Goal: Transaction & Acquisition: Purchase product/service

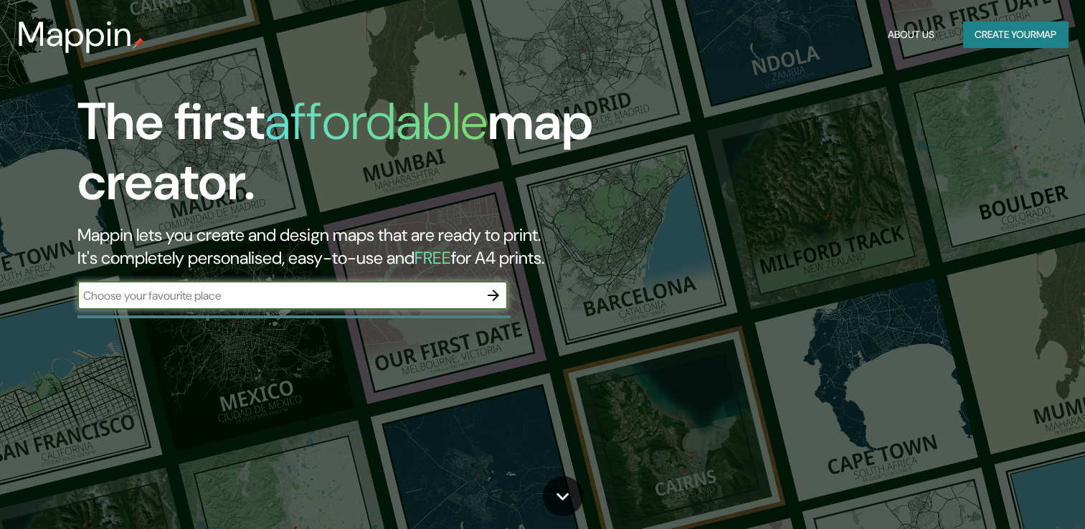
drag, startPoint x: 0, startPoint y: 0, endPoint x: 270, endPoint y: 293, distance: 398.4
click at [270, 293] on input "text" at bounding box center [278, 296] width 402 height 16
type input "santa cruz bolivia"
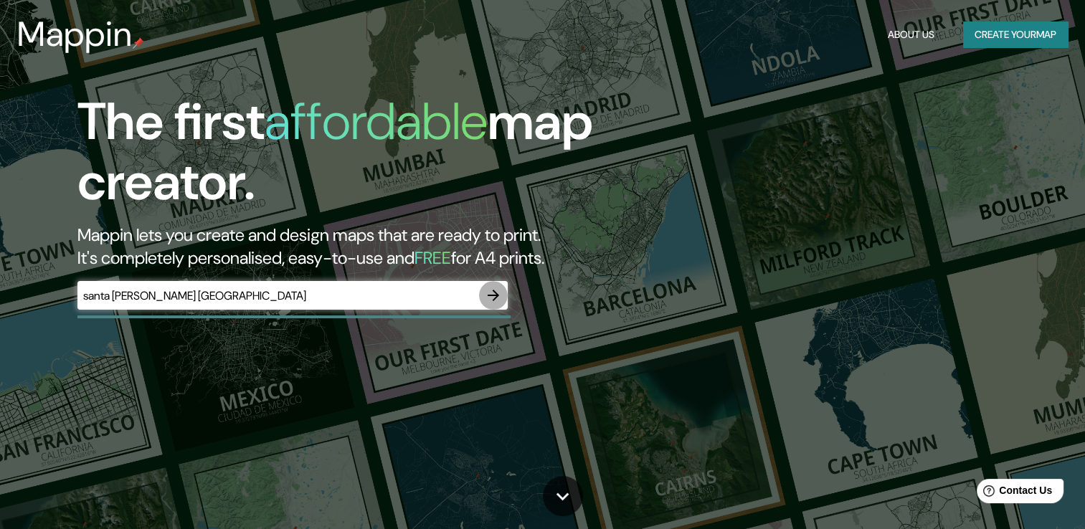
click at [496, 291] on icon "button" at bounding box center [493, 295] width 17 height 17
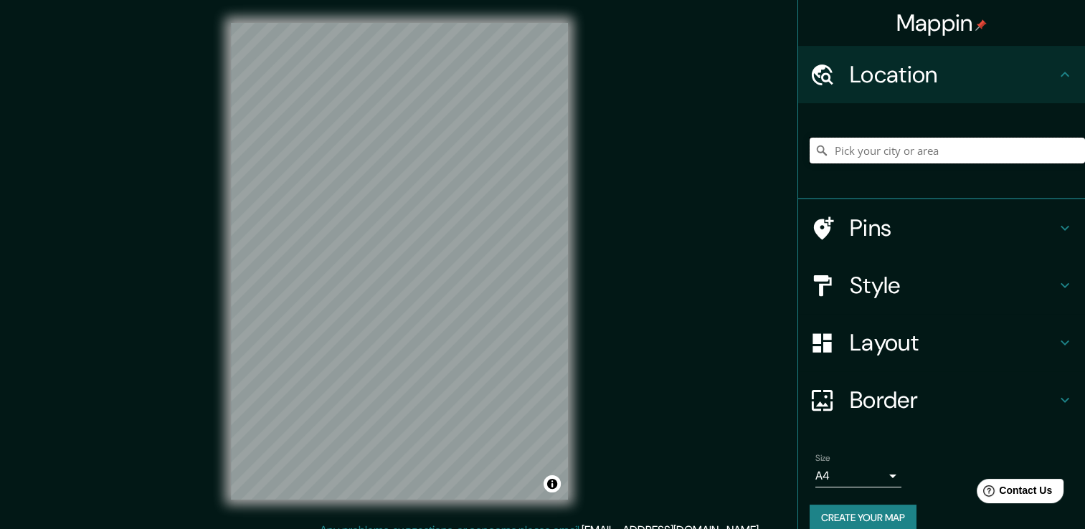
click at [884, 151] on input "Pick your city or area" at bounding box center [947, 151] width 275 height 26
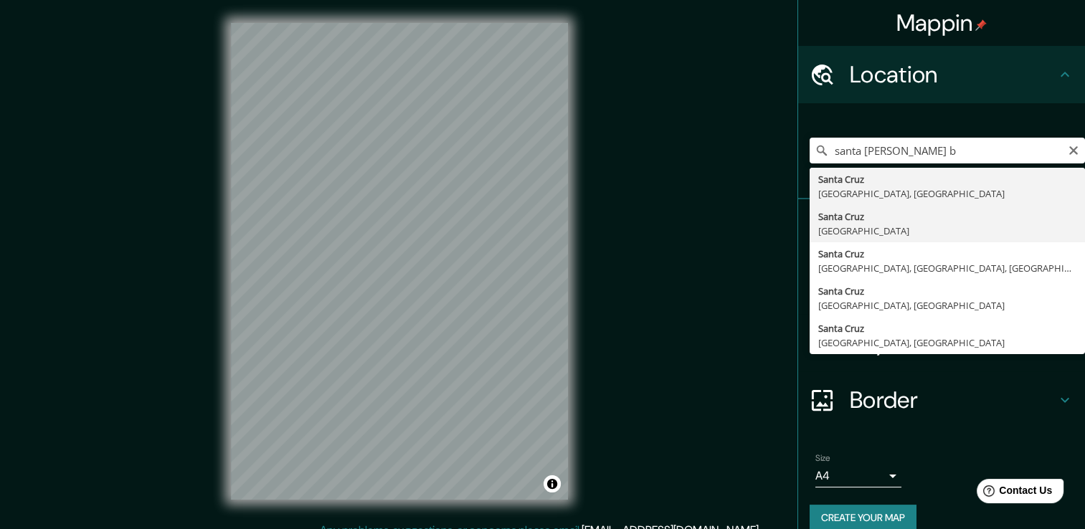
type input "[GEOGRAPHIC_DATA][PERSON_NAME], [GEOGRAPHIC_DATA]"
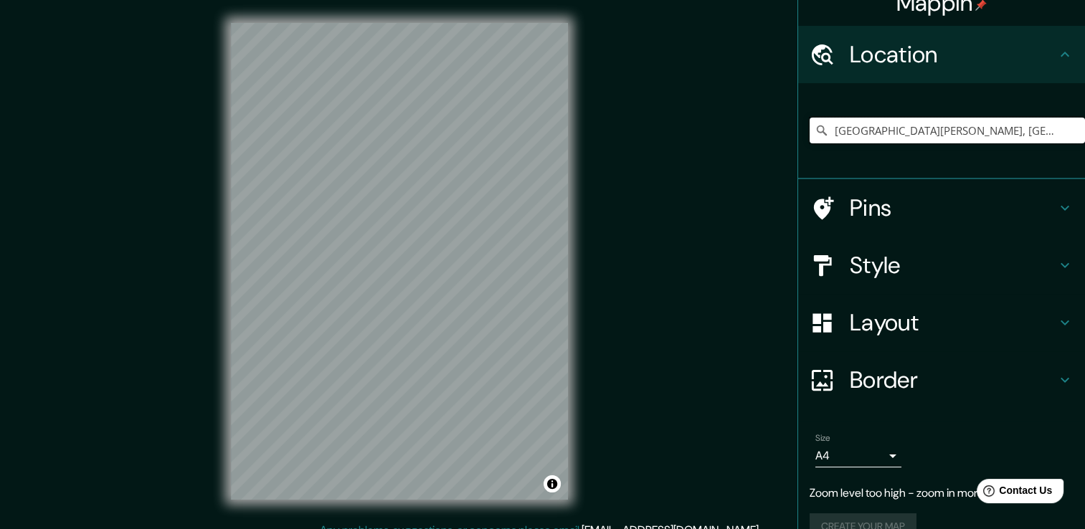
scroll to position [47, 0]
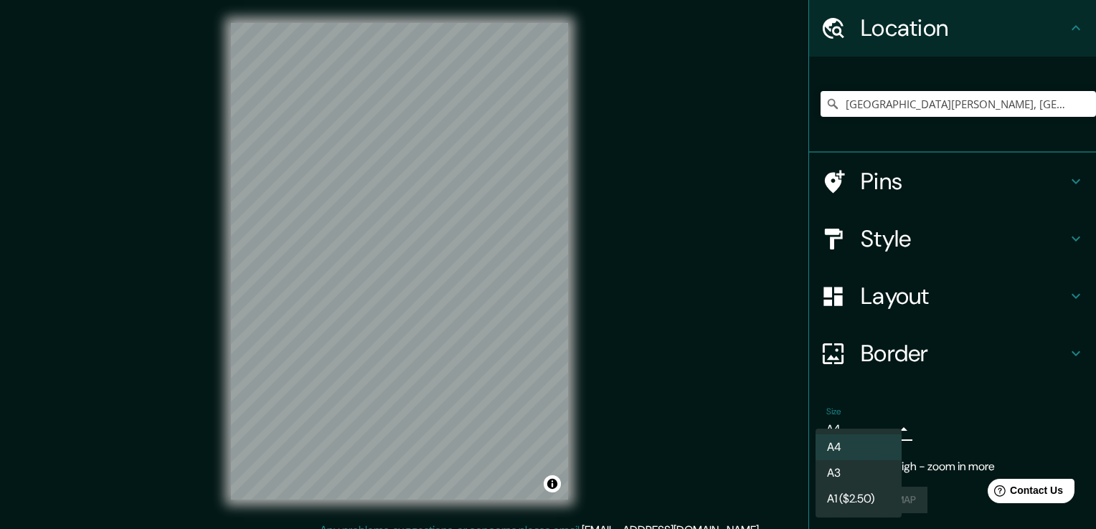
click at [866, 422] on body "Mappin Location Santa Cruz, Bolivia Pins Style Layout Border Choose a border. H…" at bounding box center [548, 264] width 1096 height 529
click at [858, 464] on li "A3" at bounding box center [858, 473] width 86 height 26
type input "a4"
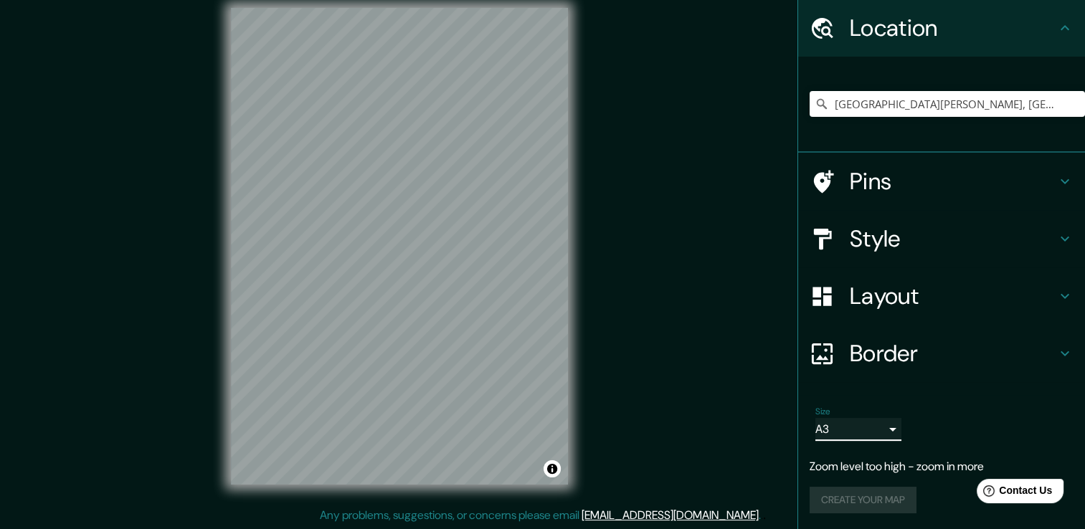
scroll to position [16, 0]
click at [953, 110] on input "[GEOGRAPHIC_DATA][PERSON_NAME], [GEOGRAPHIC_DATA]" at bounding box center [947, 104] width 275 height 26
drag, startPoint x: 920, startPoint y: 105, endPoint x: 791, endPoint y: 118, distance: 129.8
click at [798, 118] on div "[GEOGRAPHIC_DATA][PERSON_NAME], [GEOGRAPHIC_DATA]" at bounding box center [941, 105] width 287 height 96
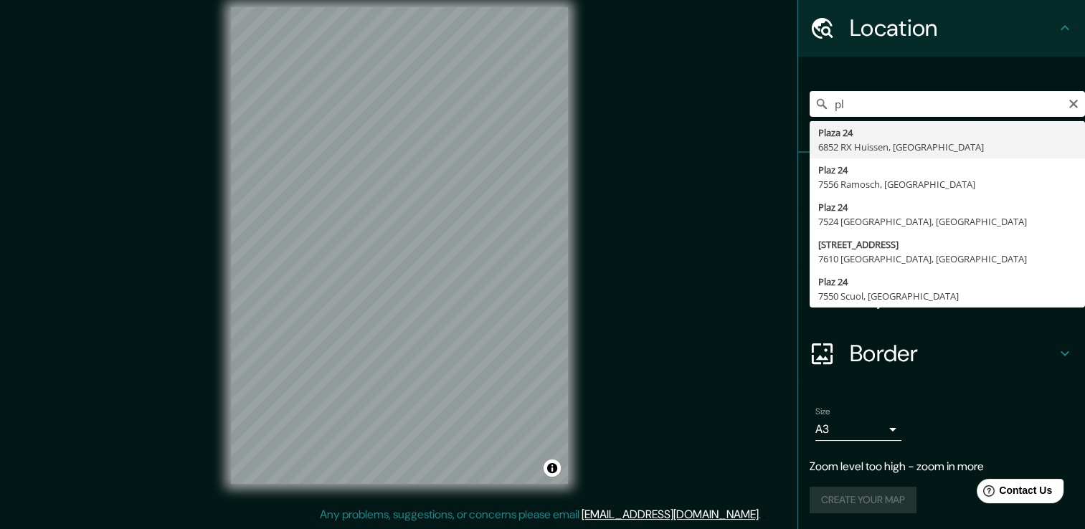
type input "p"
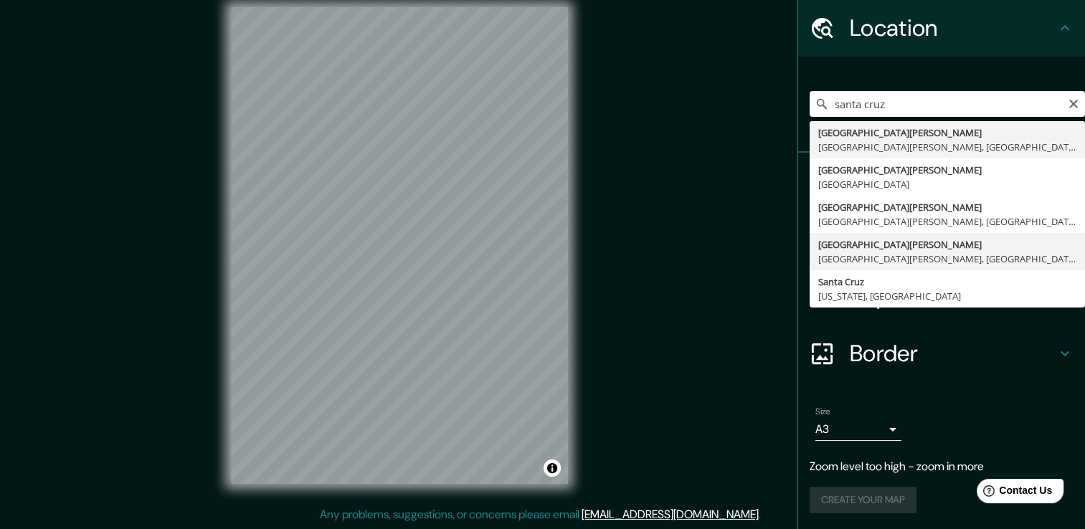
type input "[GEOGRAPHIC_DATA][PERSON_NAME], [GEOGRAPHIC_DATA][PERSON_NAME], [GEOGRAPHIC_DAT…"
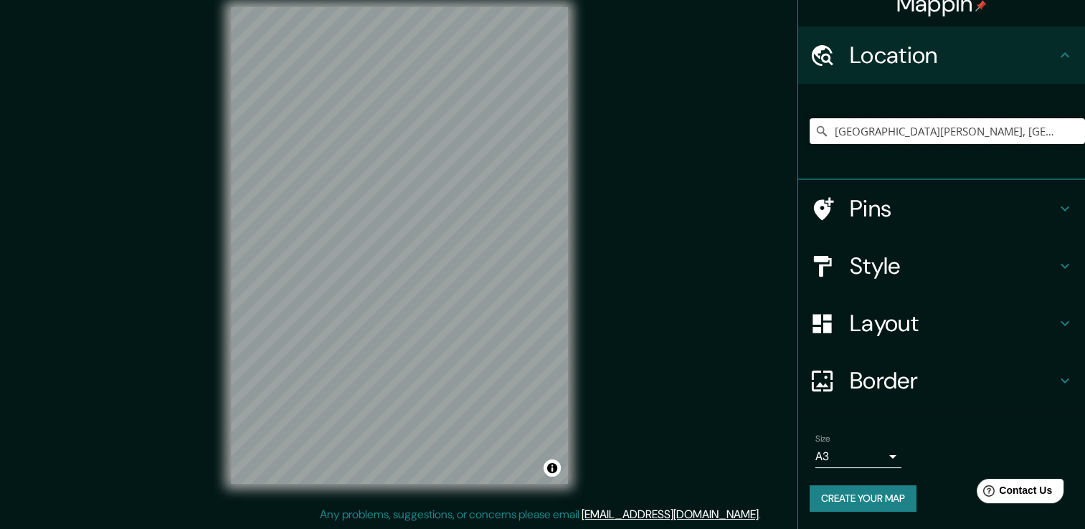
scroll to position [18, 0]
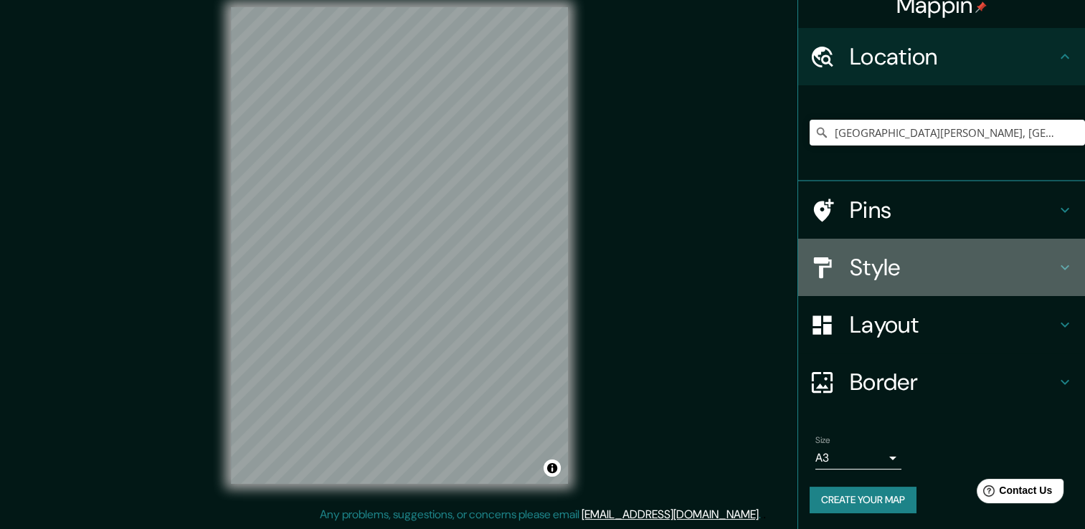
click at [895, 262] on h4 "Style" at bounding box center [953, 267] width 207 height 29
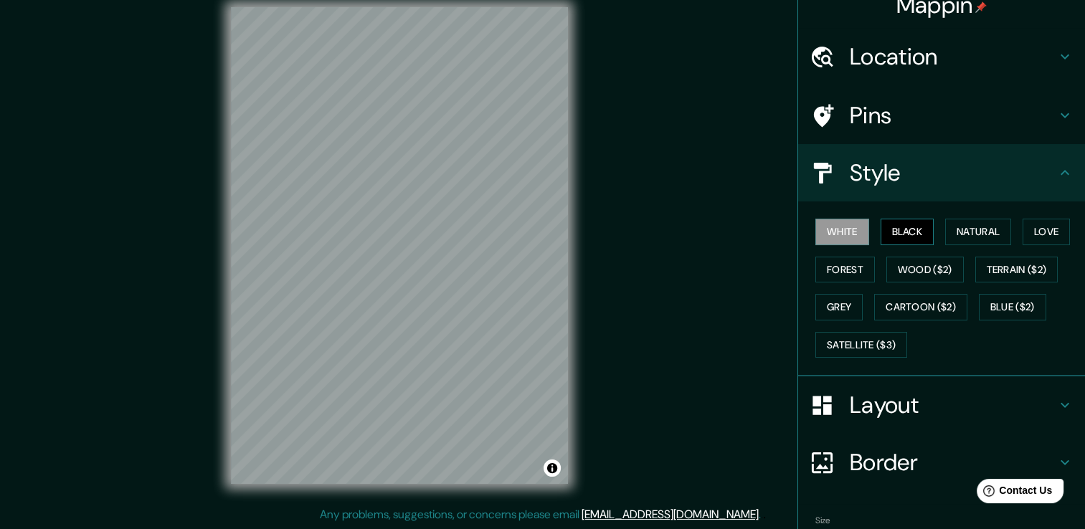
click at [881, 236] on button "Black" at bounding box center [908, 232] width 54 height 27
click at [958, 236] on button "Natural" at bounding box center [978, 232] width 66 height 27
click at [1027, 234] on button "Love" at bounding box center [1046, 232] width 47 height 27
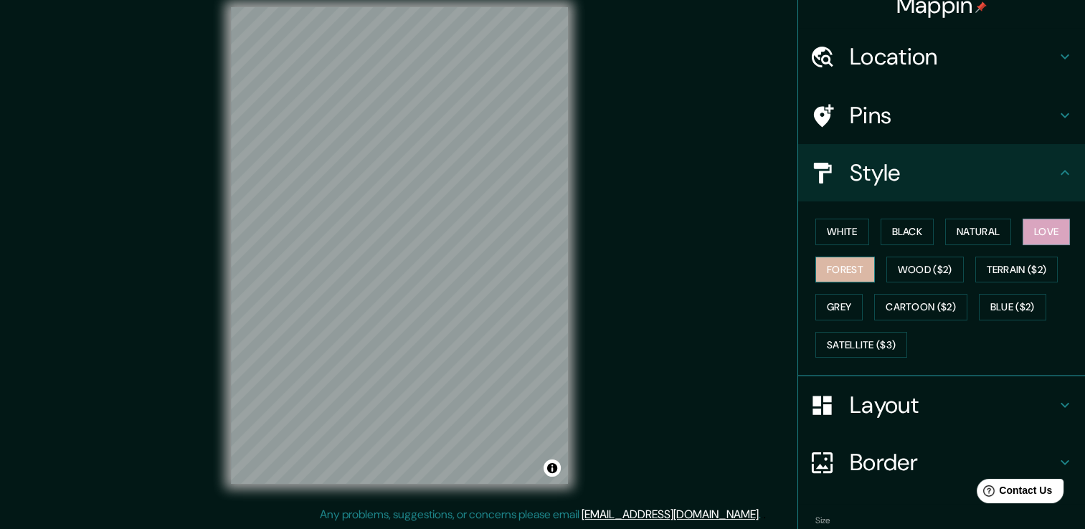
click at [846, 277] on button "Forest" at bounding box center [845, 270] width 60 height 27
click at [825, 303] on button "Grey" at bounding box center [838, 307] width 47 height 27
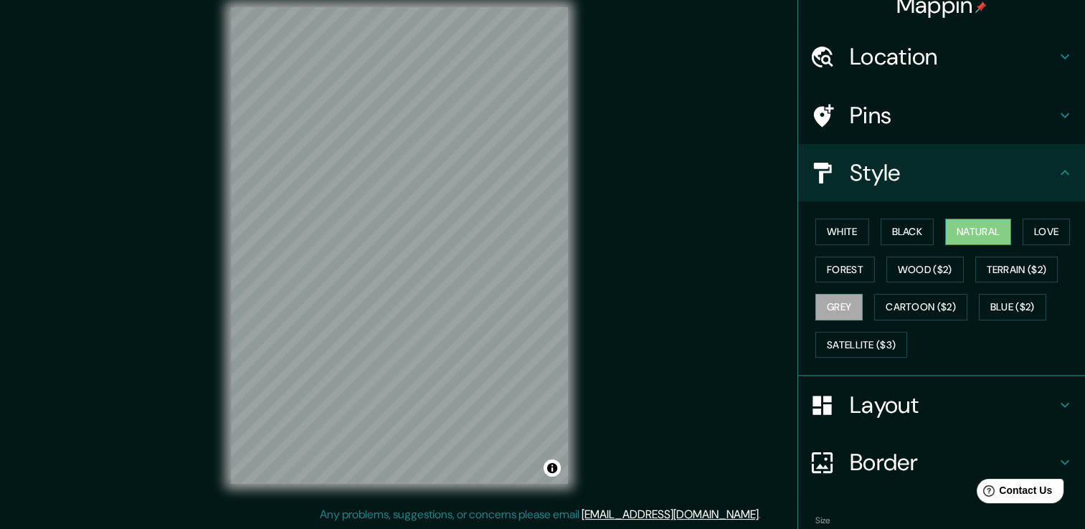
click at [945, 228] on button "Natural" at bounding box center [978, 232] width 66 height 27
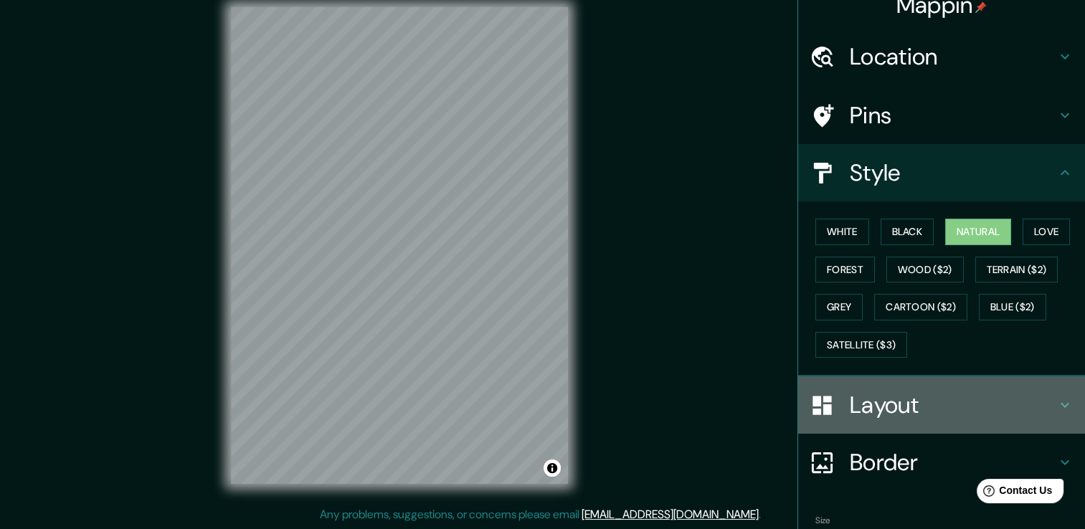
click at [921, 405] on h4 "Layout" at bounding box center [953, 405] width 207 height 29
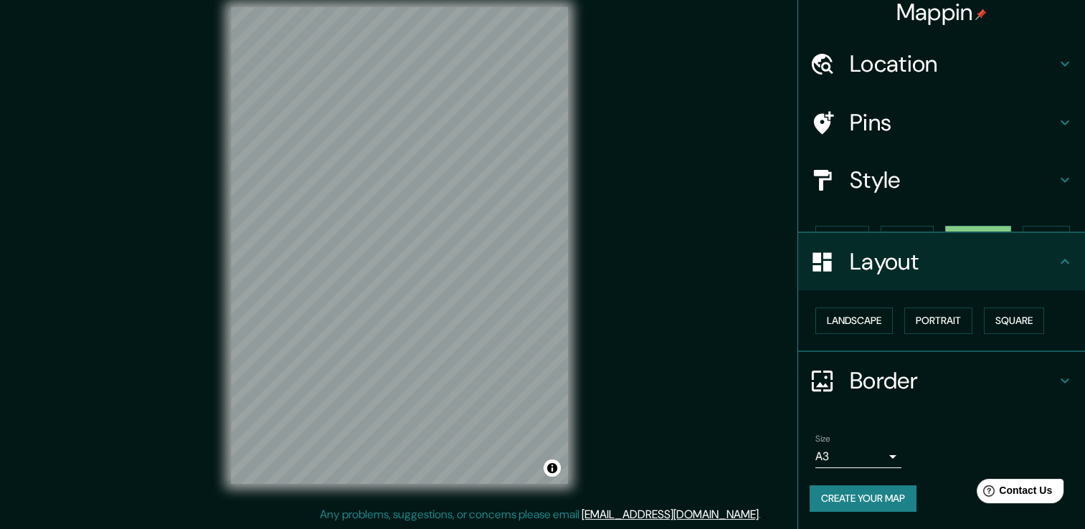
scroll to position [0, 0]
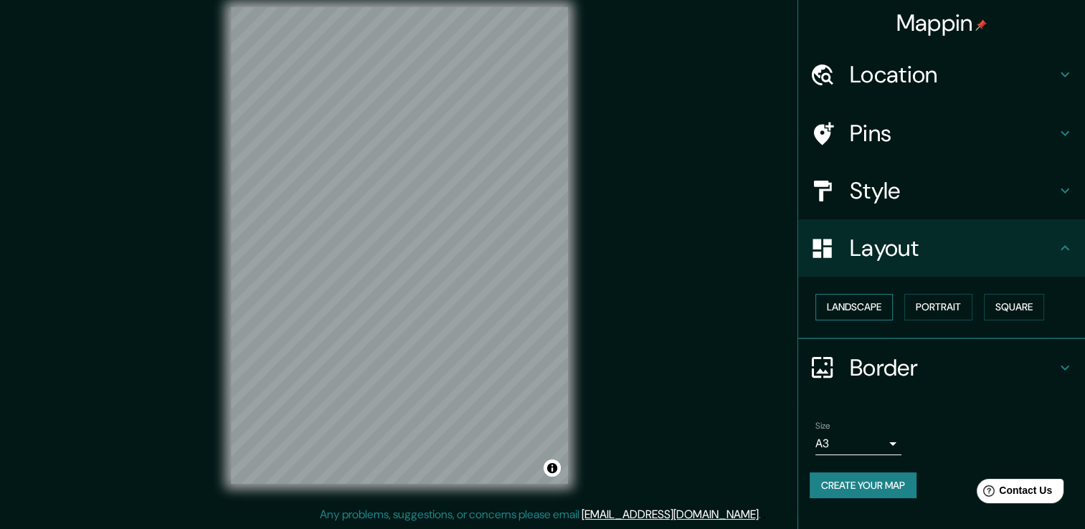
click at [873, 313] on button "Landscape" at bounding box center [853, 307] width 77 height 27
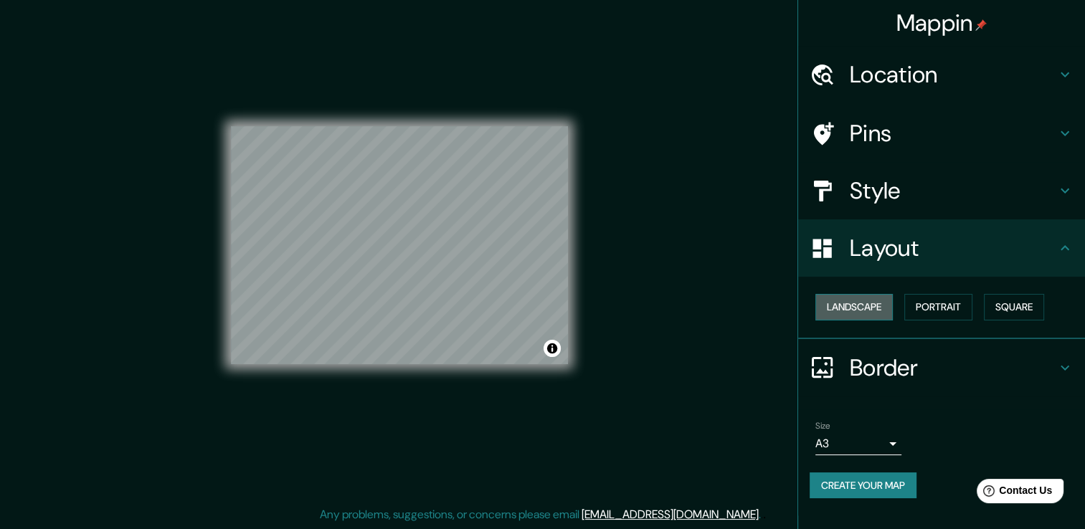
click at [873, 313] on button "Landscape" at bounding box center [853, 307] width 77 height 27
click at [929, 308] on button "Portrait" at bounding box center [938, 307] width 68 height 27
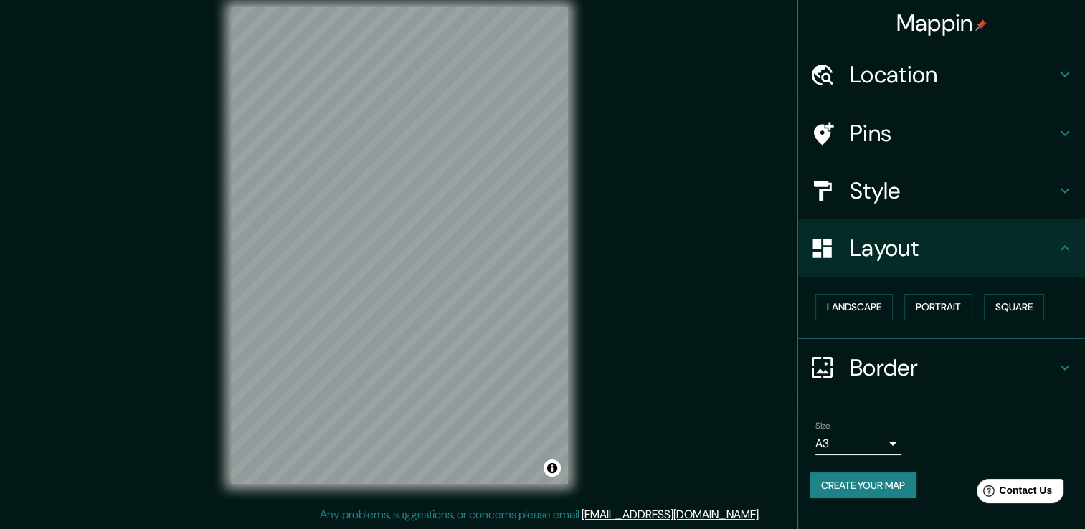
click at [985, 306] on div "Landscape Portrait Square" at bounding box center [947, 307] width 275 height 38
click at [1015, 306] on button "Square" at bounding box center [1014, 307] width 60 height 27
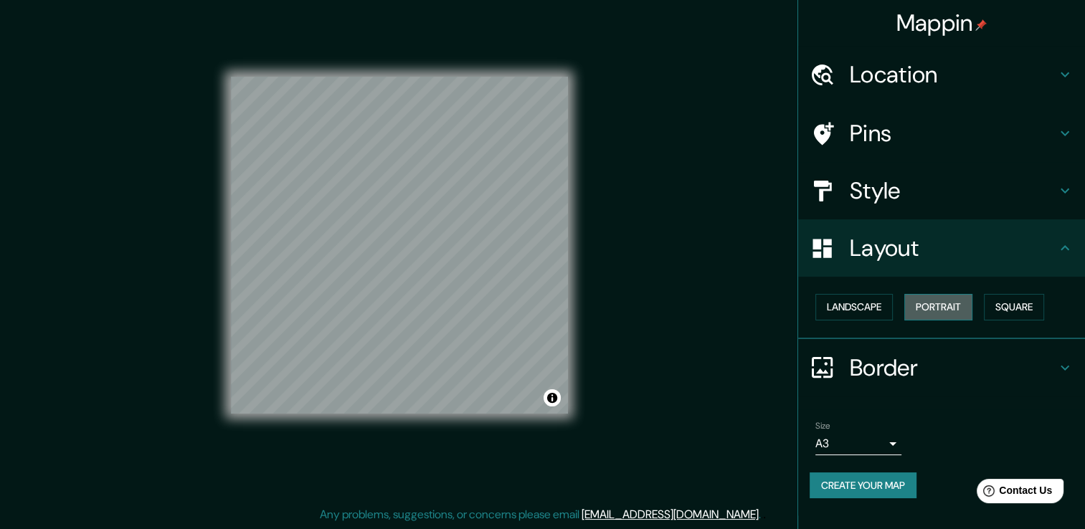
click at [957, 311] on button "Portrait" at bounding box center [938, 307] width 68 height 27
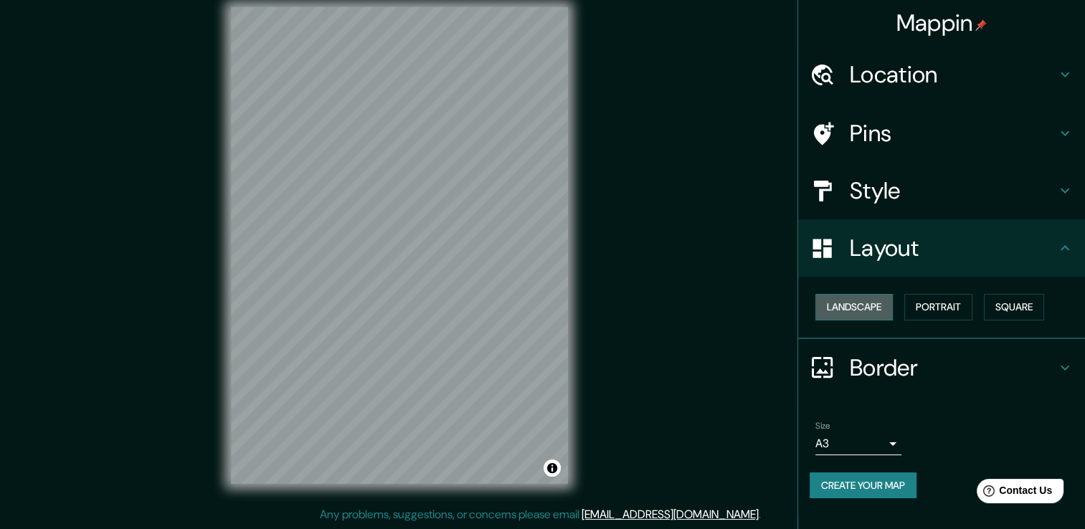
click at [887, 311] on button "Landscape" at bounding box center [853, 307] width 77 height 27
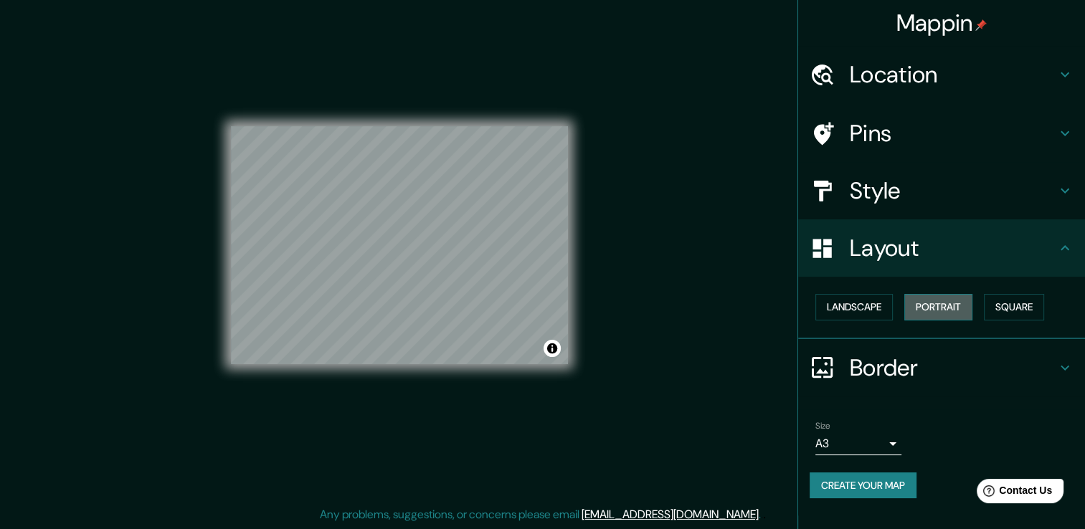
click at [964, 303] on button "Portrait" at bounding box center [938, 307] width 68 height 27
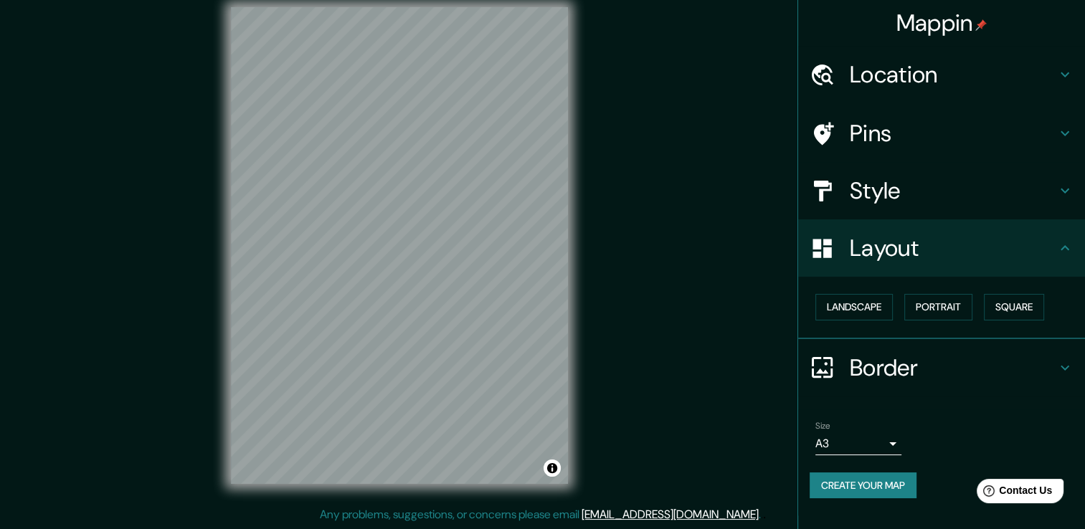
click at [886, 366] on h4 "Border" at bounding box center [953, 368] width 207 height 29
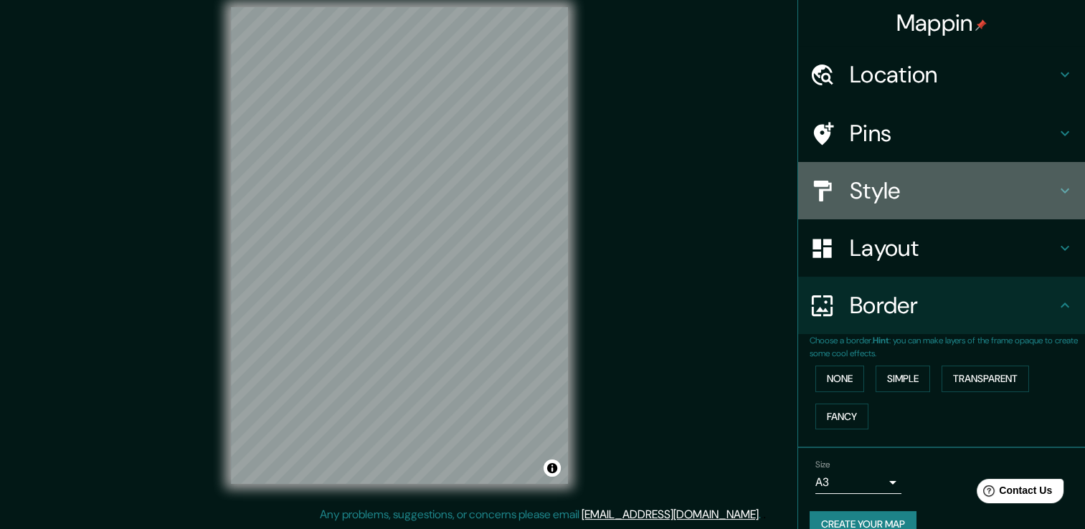
click at [902, 171] on div "Style" at bounding box center [941, 190] width 287 height 57
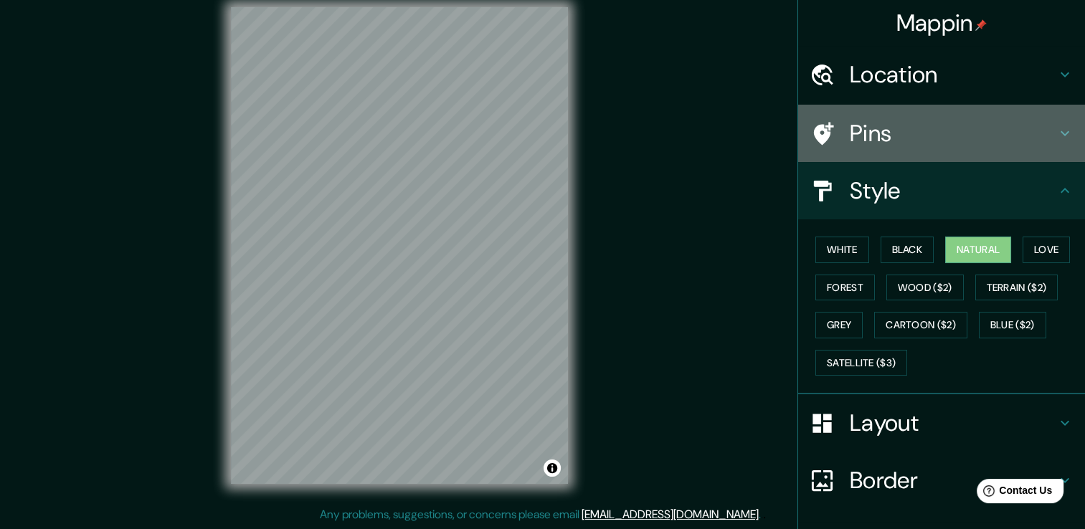
click at [912, 144] on h4 "Pins" at bounding box center [953, 133] width 207 height 29
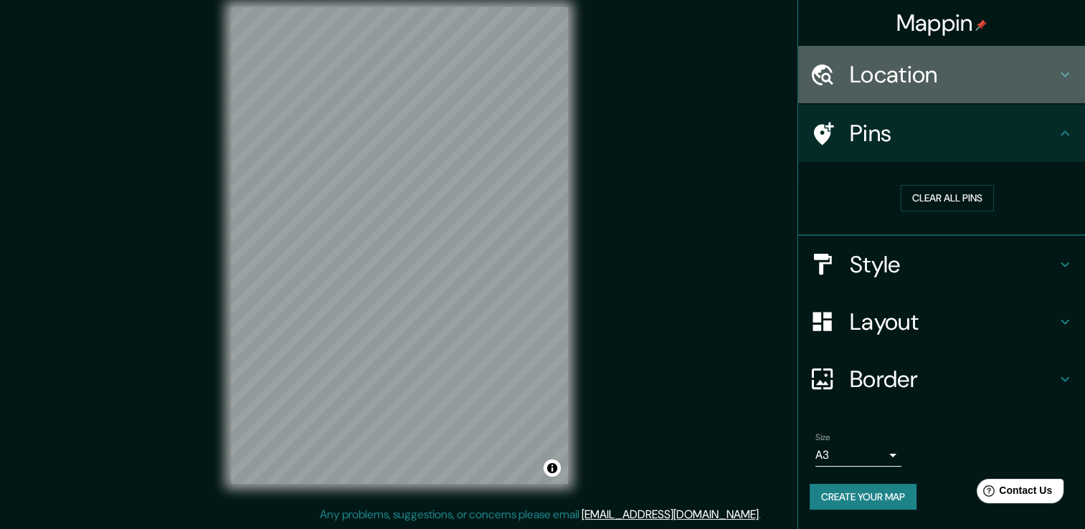
click at [889, 75] on h4 "Location" at bounding box center [953, 74] width 207 height 29
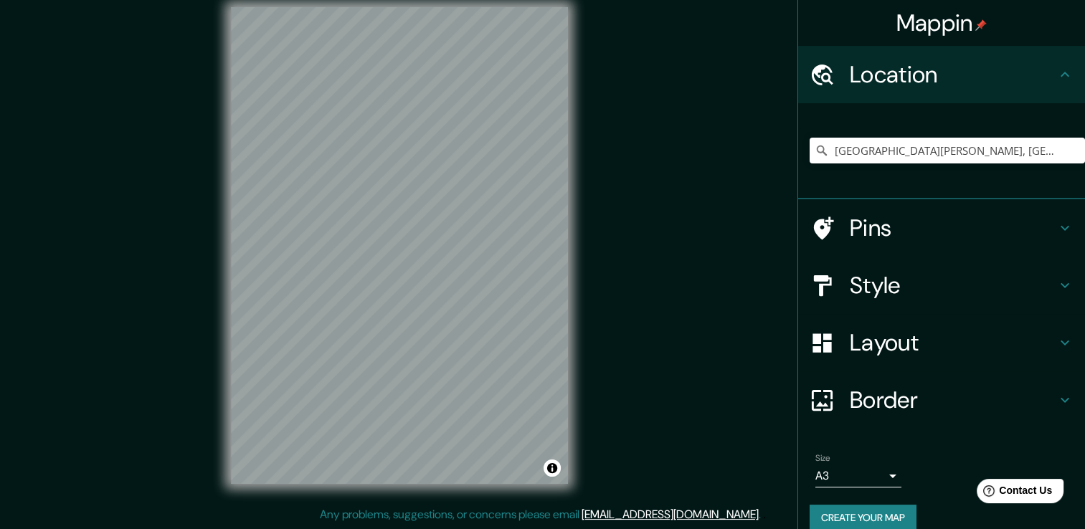
click at [906, 234] on h4 "Pins" at bounding box center [953, 228] width 207 height 29
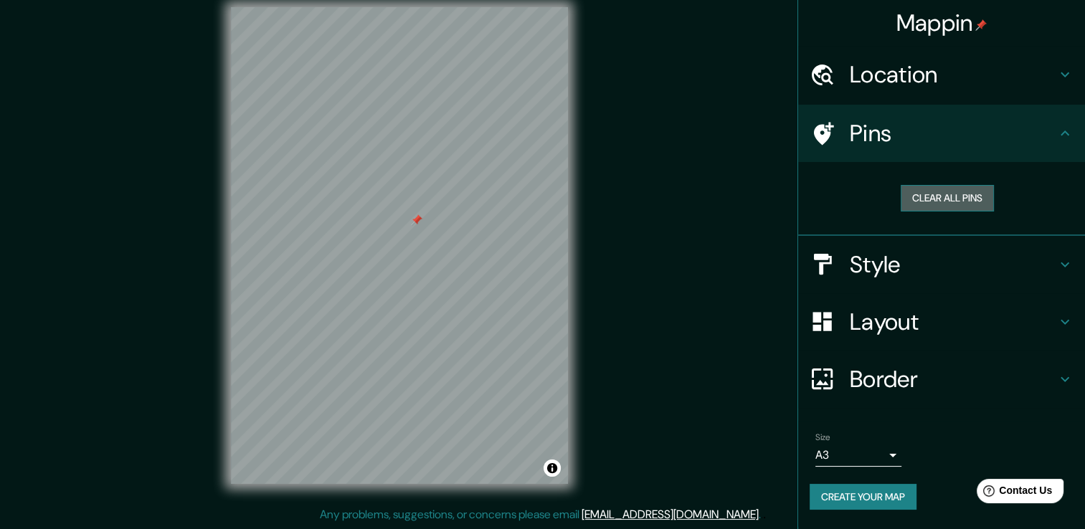
click at [926, 197] on button "Clear all pins" at bounding box center [947, 198] width 93 height 27
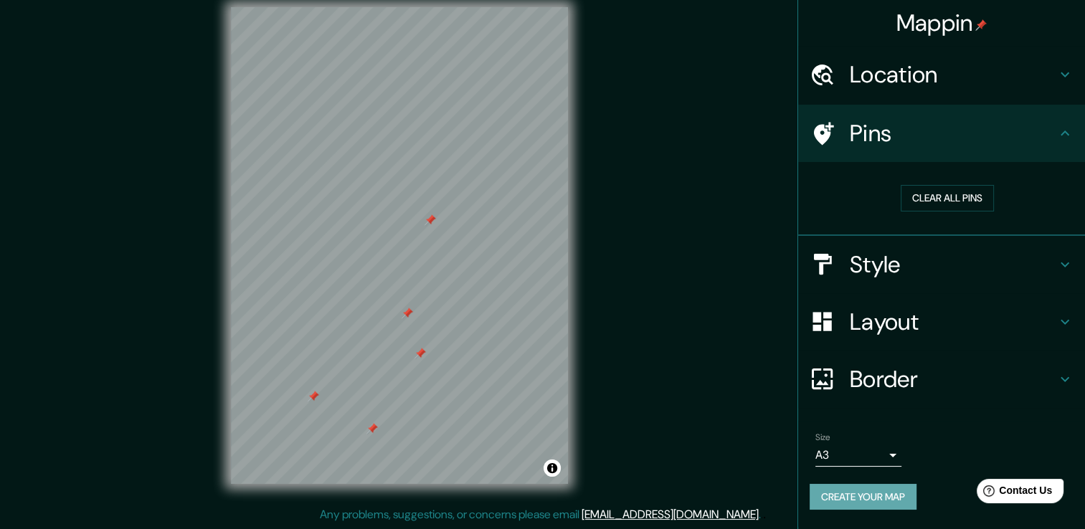
click at [850, 493] on button "Create your map" at bounding box center [863, 497] width 107 height 27
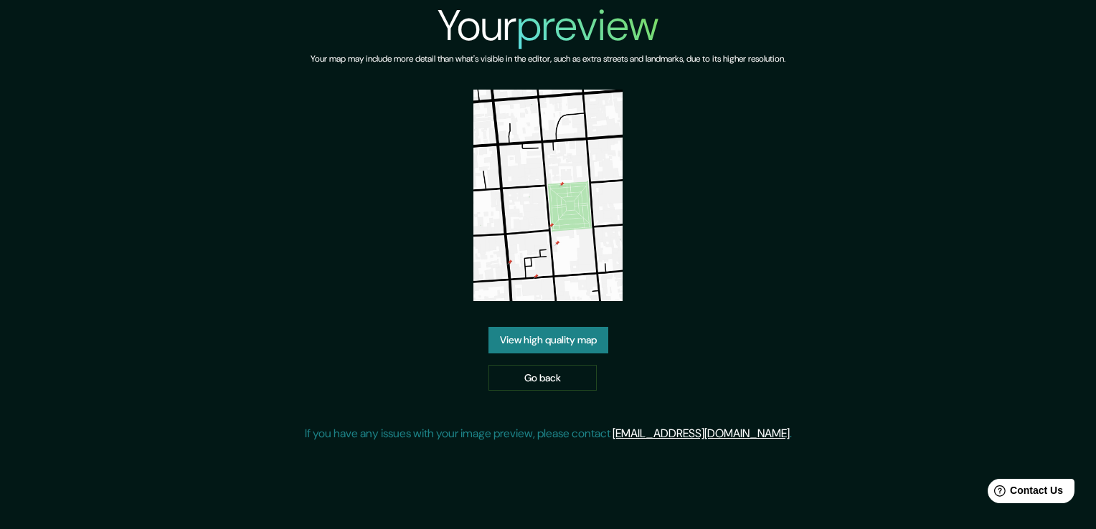
click at [596, 230] on img at bounding box center [548, 196] width 150 height 212
click at [565, 344] on link "View high quality map" at bounding box center [548, 340] width 120 height 27
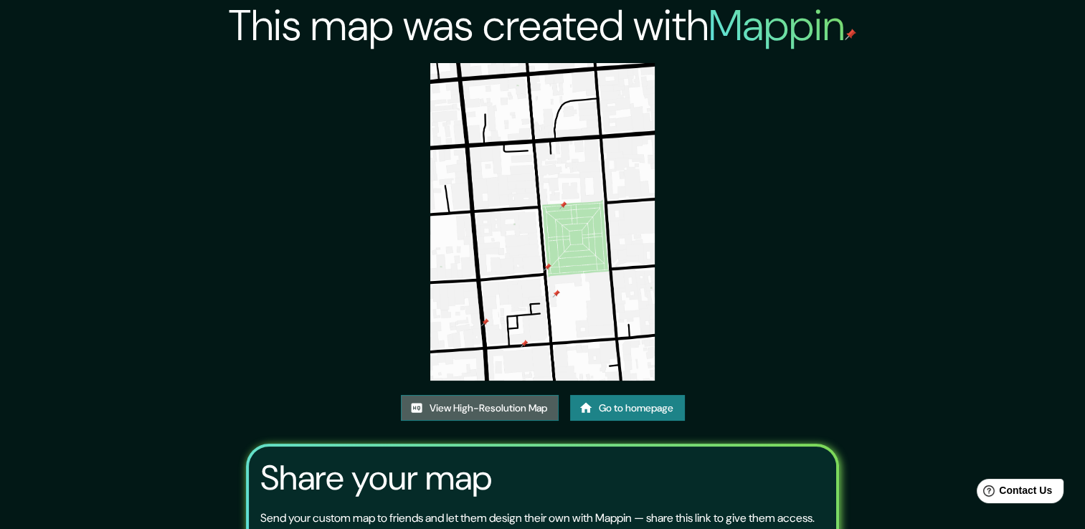
click at [483, 410] on link "View High-Resolution Map" at bounding box center [480, 408] width 158 height 27
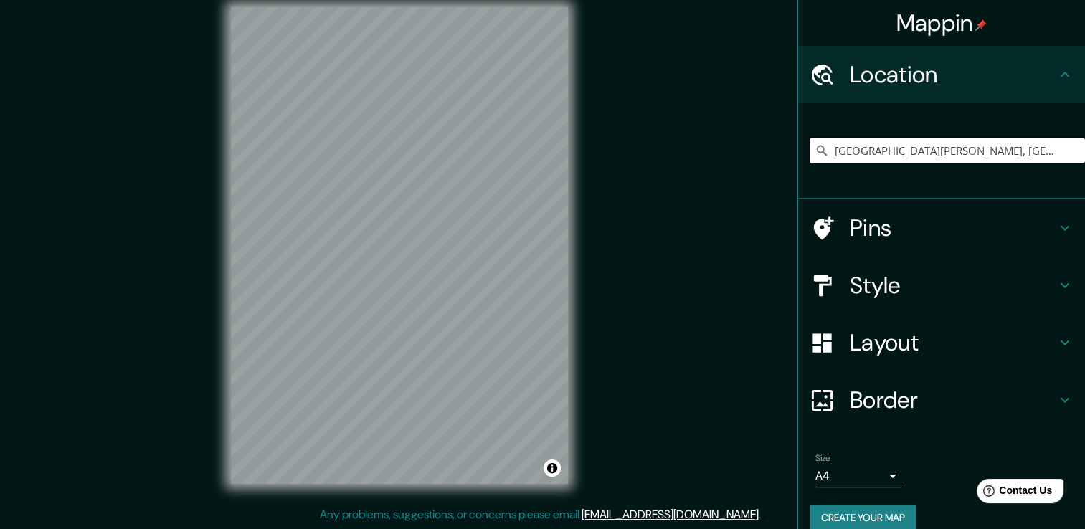
click at [1043, 150] on input "[GEOGRAPHIC_DATA][PERSON_NAME], [GEOGRAPHIC_DATA][PERSON_NAME], [GEOGRAPHIC_DAT…" at bounding box center [947, 151] width 275 height 26
click at [868, 298] on h4 "Style" at bounding box center [953, 285] width 207 height 29
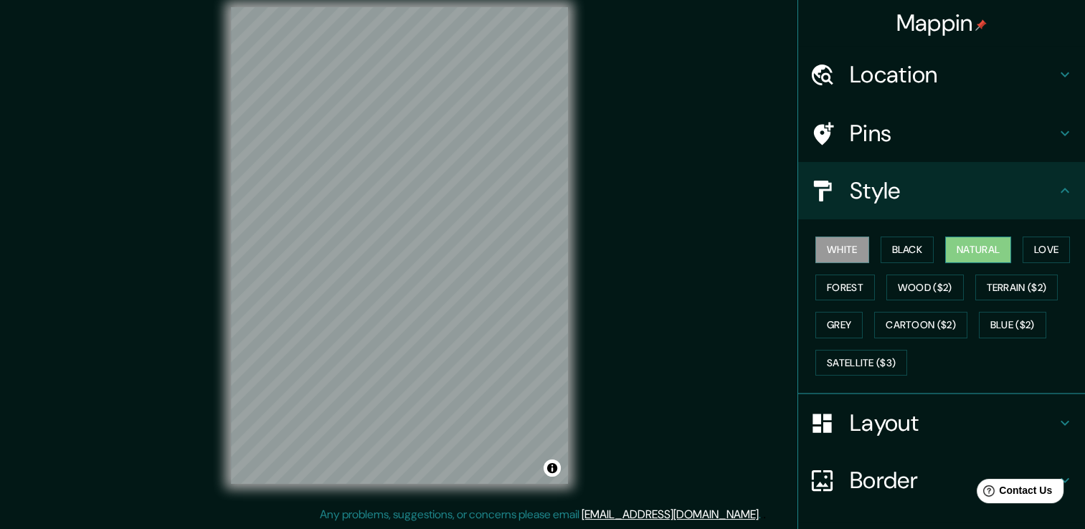
click at [964, 251] on button "Natural" at bounding box center [978, 250] width 66 height 27
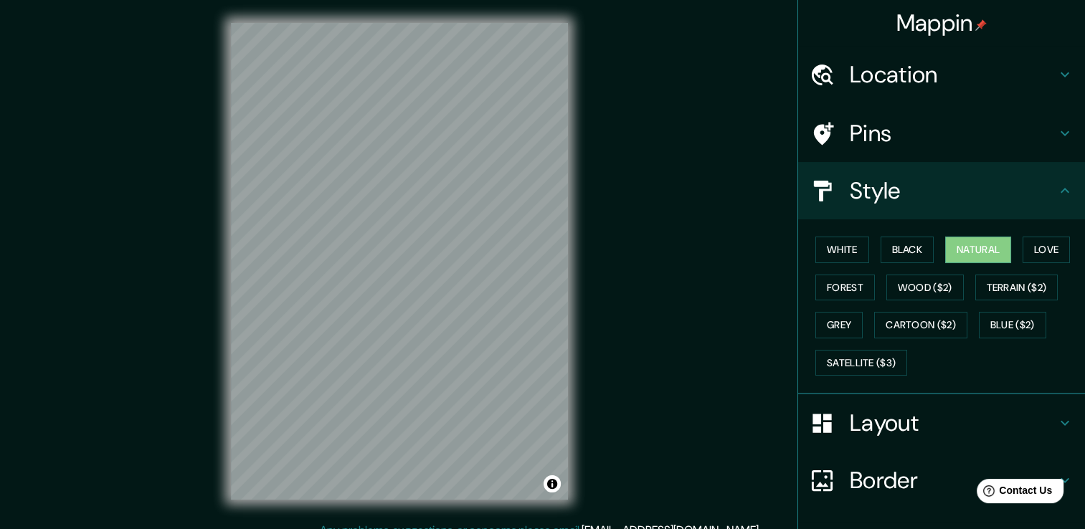
click at [946, 55] on div "Location" at bounding box center [941, 74] width 287 height 57
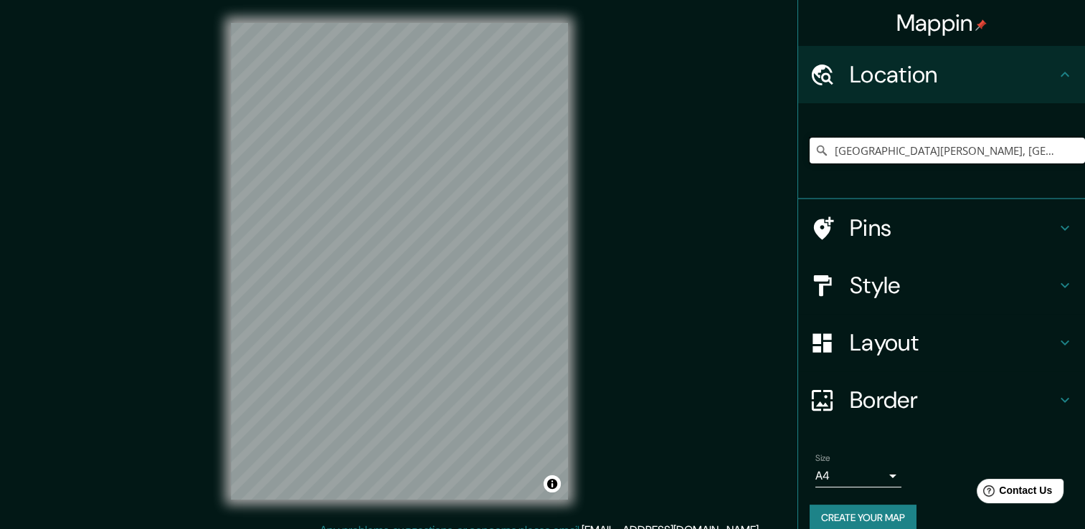
drag, startPoint x: 1043, startPoint y: 153, endPoint x: 772, endPoint y: 175, distance: 271.9
click at [772, 175] on div "Mappin Location [GEOGRAPHIC_DATA][PERSON_NAME], [GEOGRAPHIC_DATA][PERSON_NAME],…" at bounding box center [542, 272] width 1085 height 545
drag, startPoint x: 927, startPoint y: 151, endPoint x: 878, endPoint y: 154, distance: 48.9
click at [878, 154] on input "[GEOGRAPHIC_DATA][PERSON_NAME], [GEOGRAPHIC_DATA]" at bounding box center [947, 151] width 275 height 26
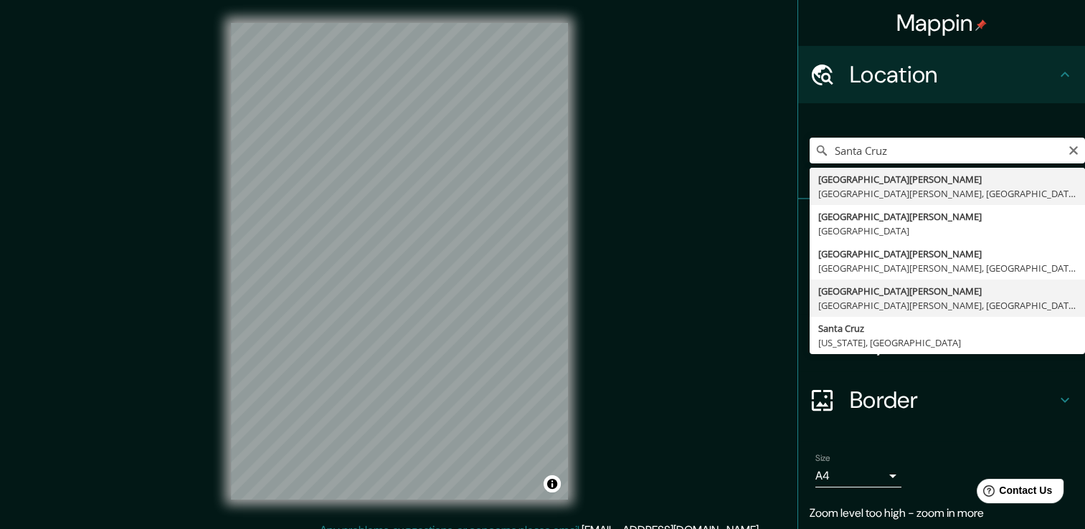
type input "[GEOGRAPHIC_DATA][PERSON_NAME], [GEOGRAPHIC_DATA][PERSON_NAME], [GEOGRAPHIC_DAT…"
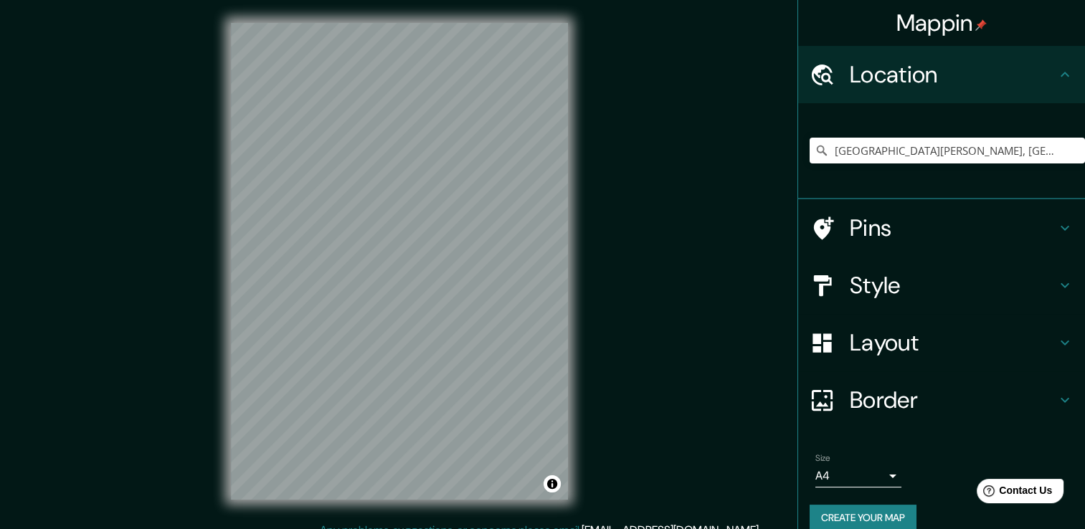
click at [904, 228] on h4 "Pins" at bounding box center [953, 228] width 207 height 29
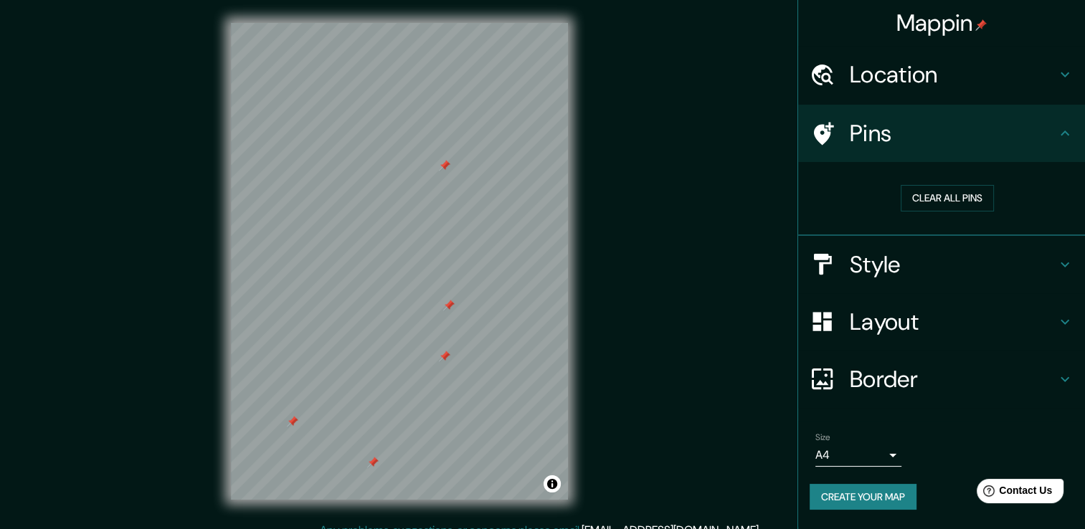
click at [889, 271] on h4 "Style" at bounding box center [953, 264] width 207 height 29
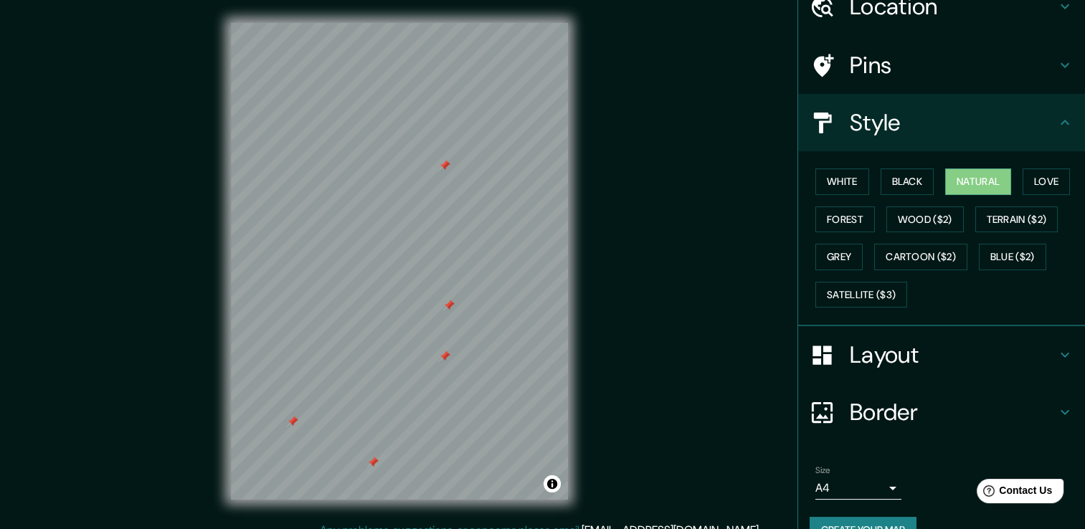
scroll to position [72, 0]
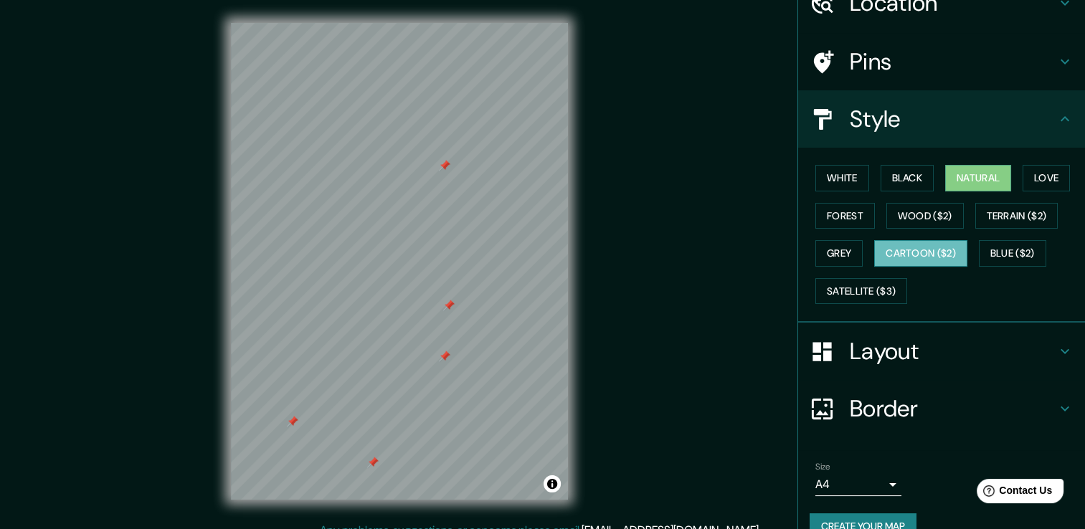
click at [913, 242] on button "Cartoon ($2)" at bounding box center [920, 253] width 93 height 27
click at [912, 251] on button "Cartoon ($2)" at bounding box center [920, 253] width 93 height 27
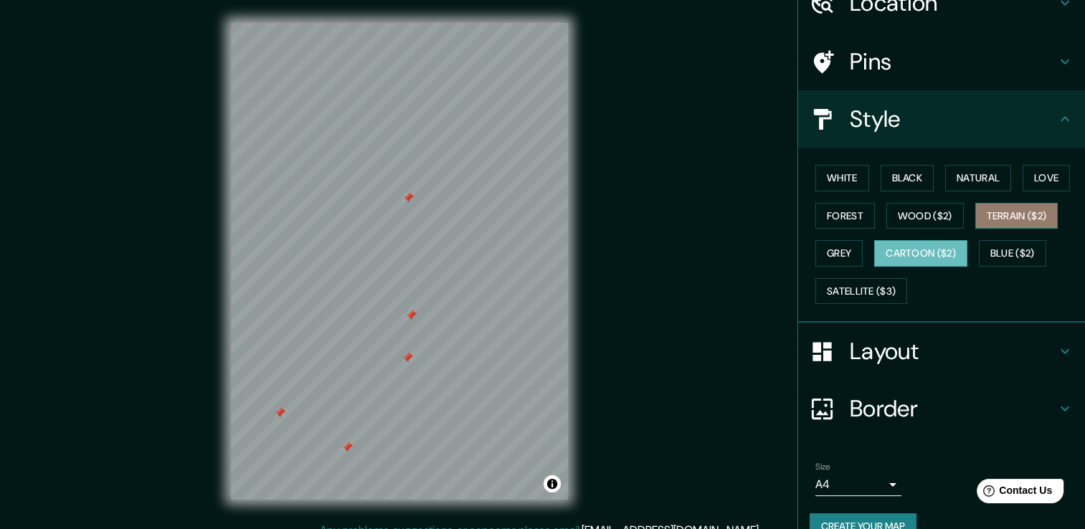
click at [1035, 212] on button "Terrain ($2)" at bounding box center [1016, 216] width 83 height 27
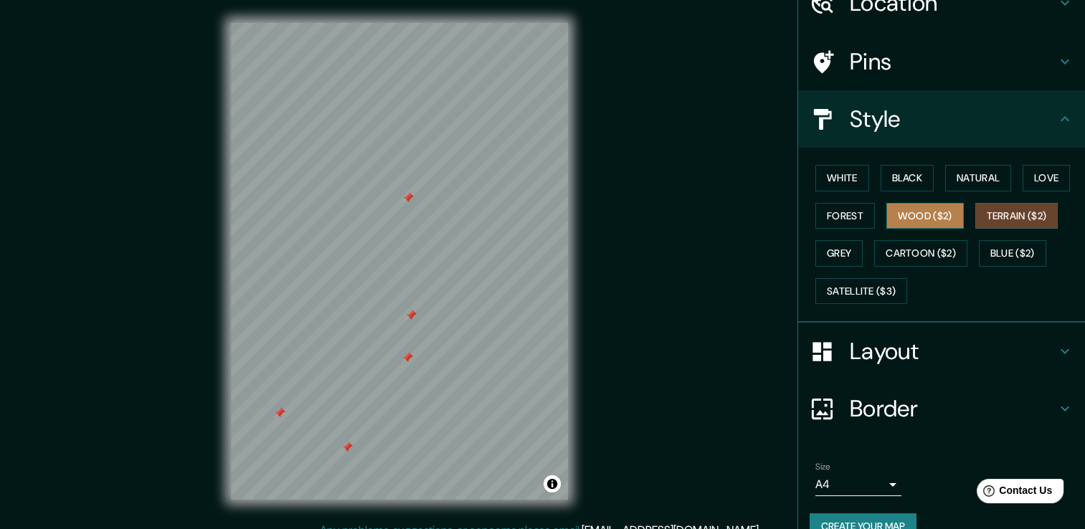
click at [929, 216] on button "Wood ($2)" at bounding box center [924, 216] width 77 height 27
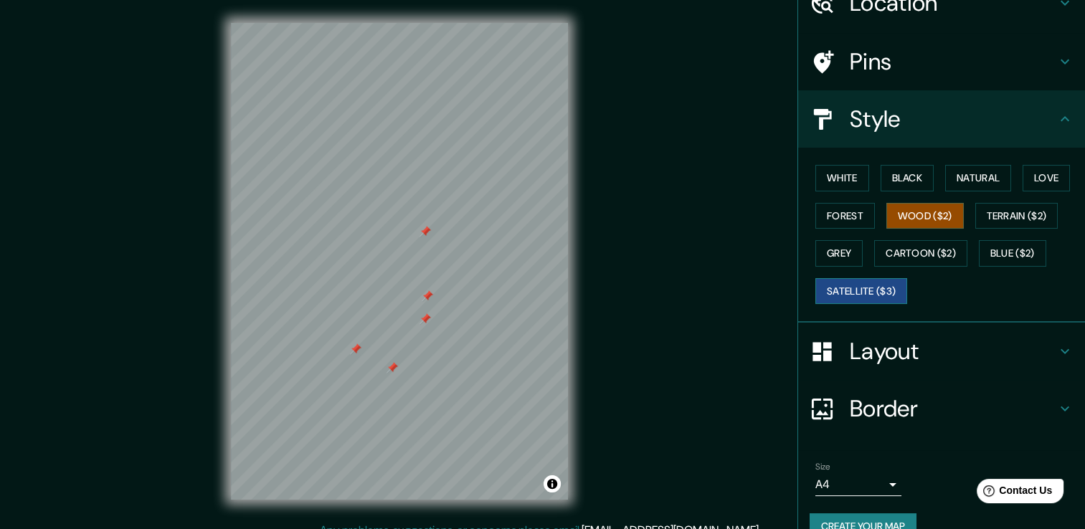
click at [823, 300] on button "Satellite ($3)" at bounding box center [861, 291] width 92 height 27
click at [1012, 254] on button "Blue ($2)" at bounding box center [1012, 253] width 67 height 27
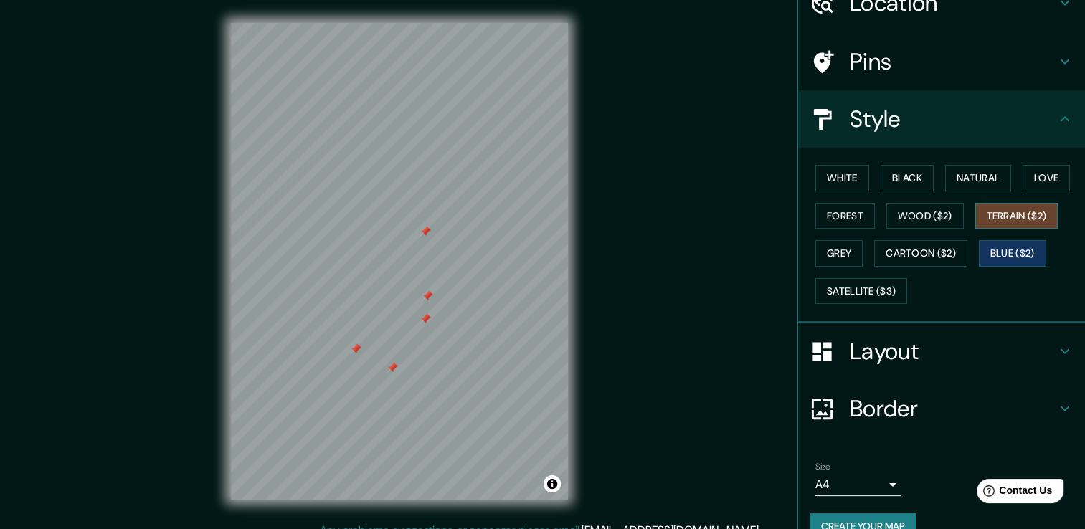
click at [1015, 208] on button "Terrain ($2)" at bounding box center [1016, 216] width 83 height 27
click at [912, 224] on button "Wood ($2)" at bounding box center [924, 216] width 77 height 27
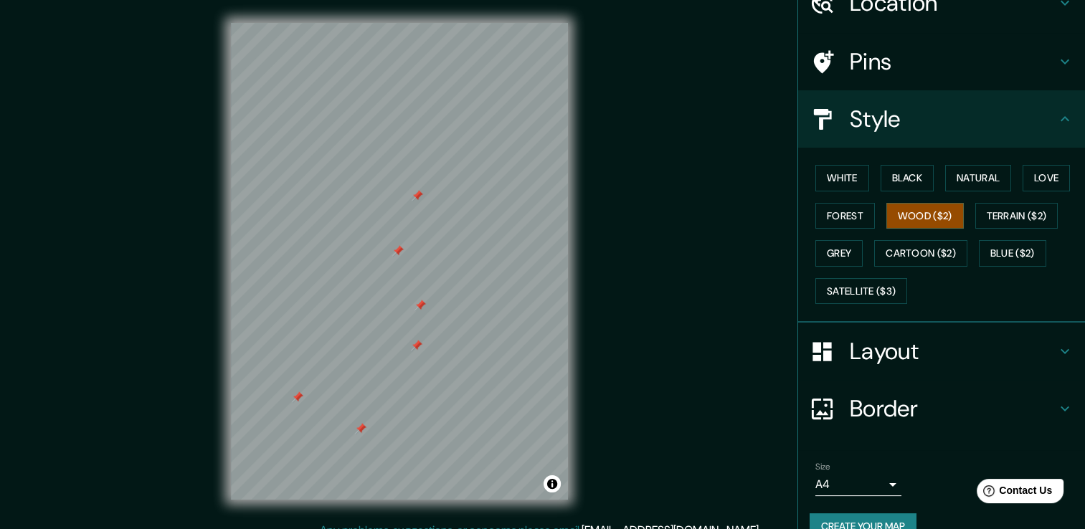
click at [863, 68] on h4 "Pins" at bounding box center [953, 61] width 207 height 29
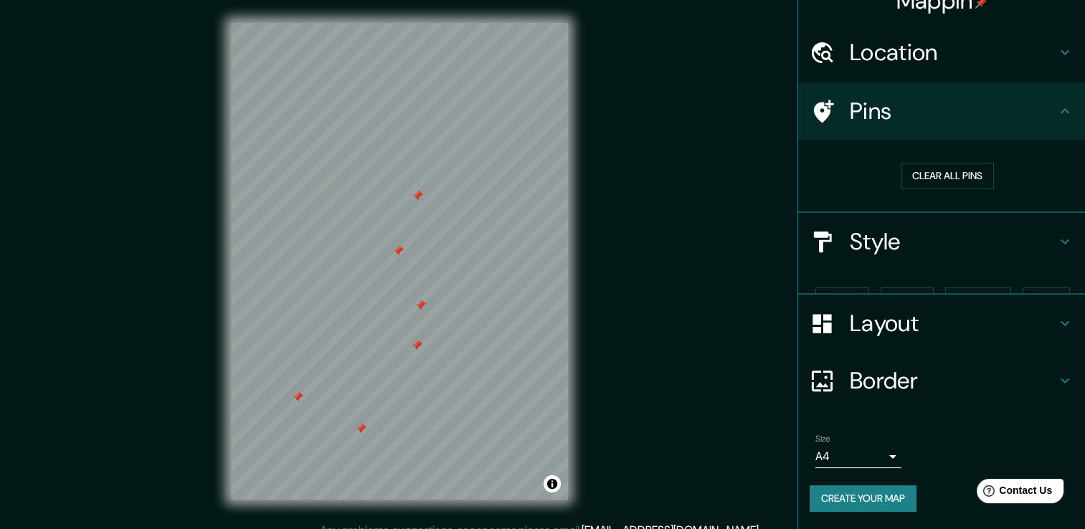
scroll to position [0, 0]
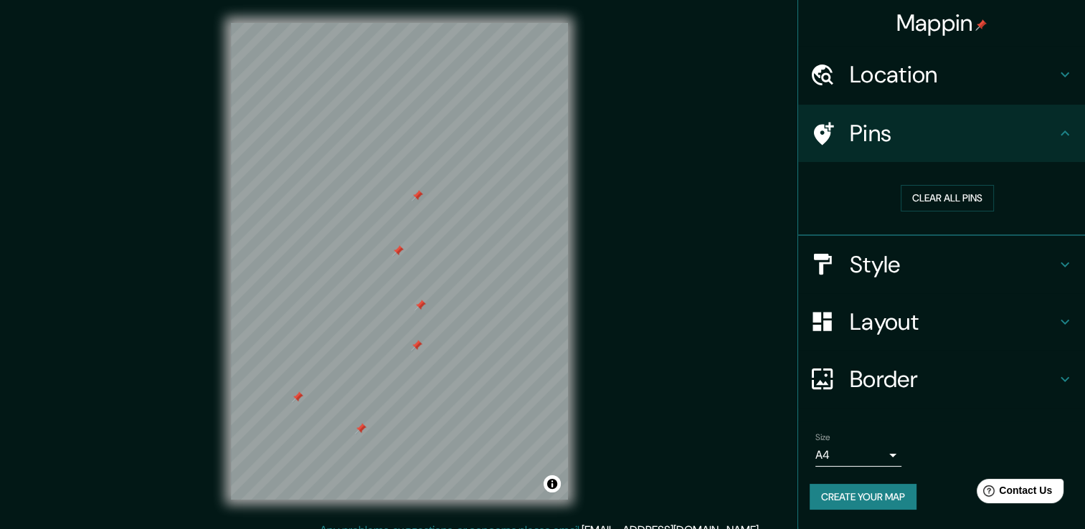
click at [394, 254] on div at bounding box center [397, 250] width 11 height 11
click at [915, 328] on h4 "Layout" at bounding box center [953, 322] width 207 height 29
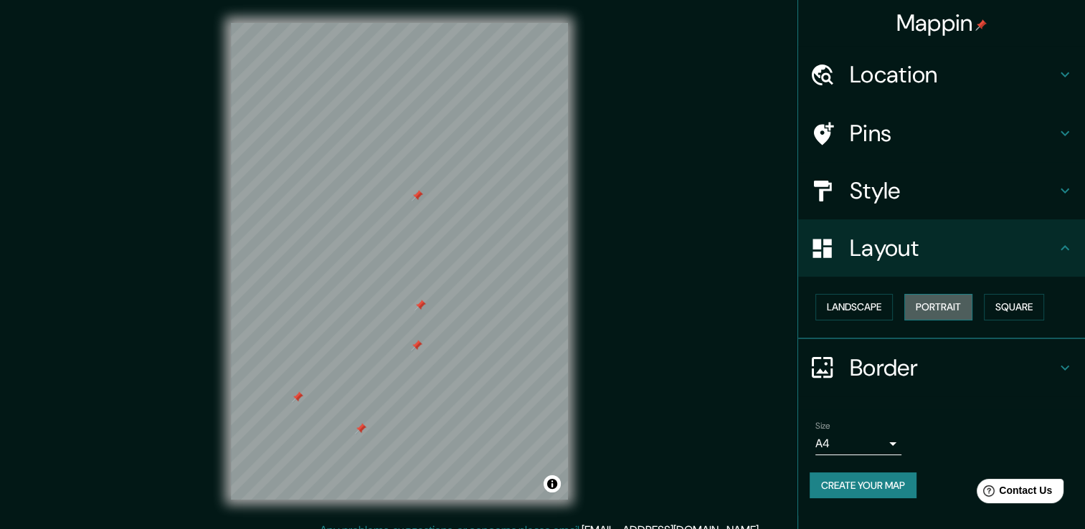
click at [944, 306] on button "Portrait" at bounding box center [938, 307] width 68 height 27
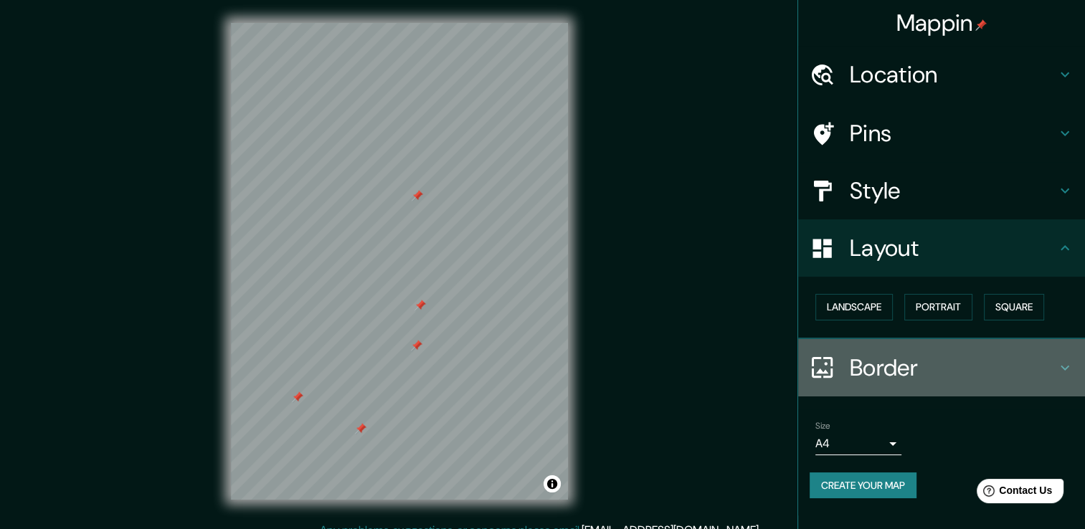
click at [937, 368] on h4 "Border" at bounding box center [953, 368] width 207 height 29
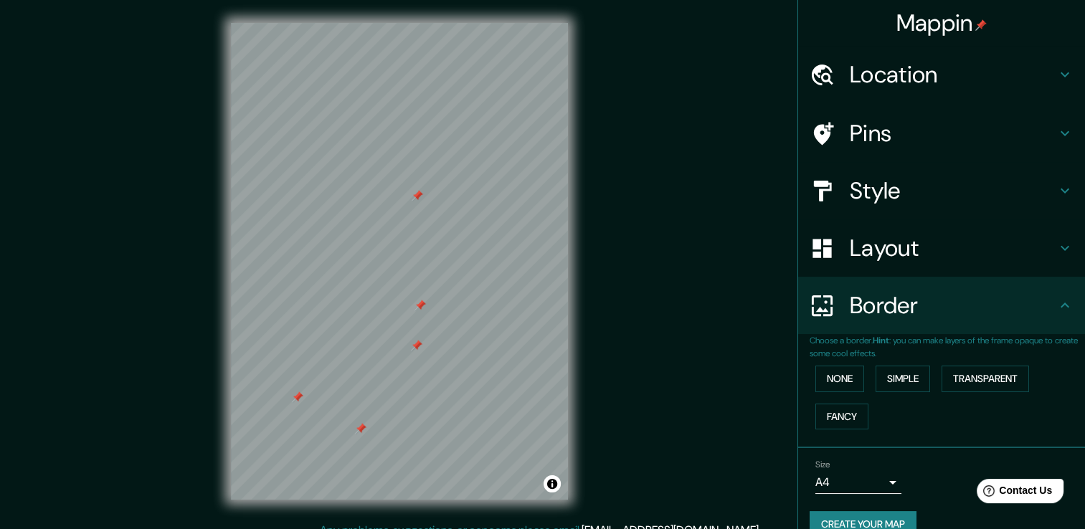
scroll to position [24, 0]
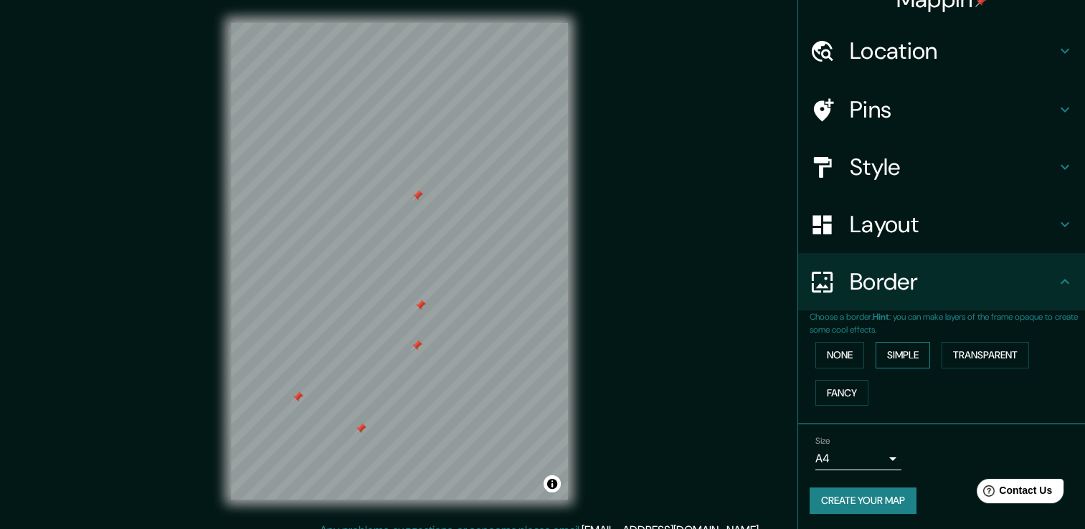
click at [891, 351] on button "Simple" at bounding box center [903, 355] width 55 height 27
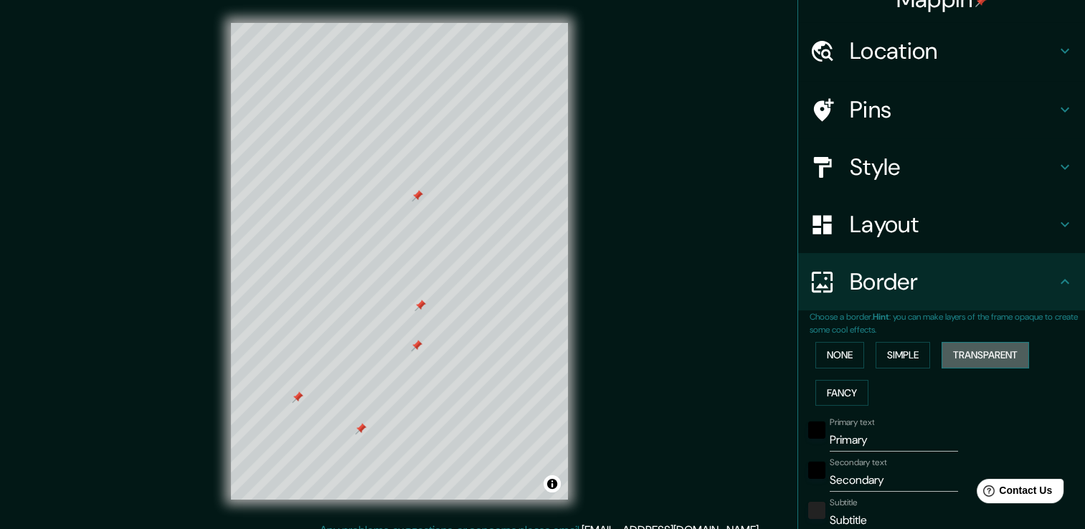
click at [977, 350] on button "Transparent" at bounding box center [985, 355] width 87 height 27
click at [846, 382] on button "Fancy" at bounding box center [841, 393] width 53 height 27
click at [835, 354] on button "None" at bounding box center [839, 355] width 49 height 27
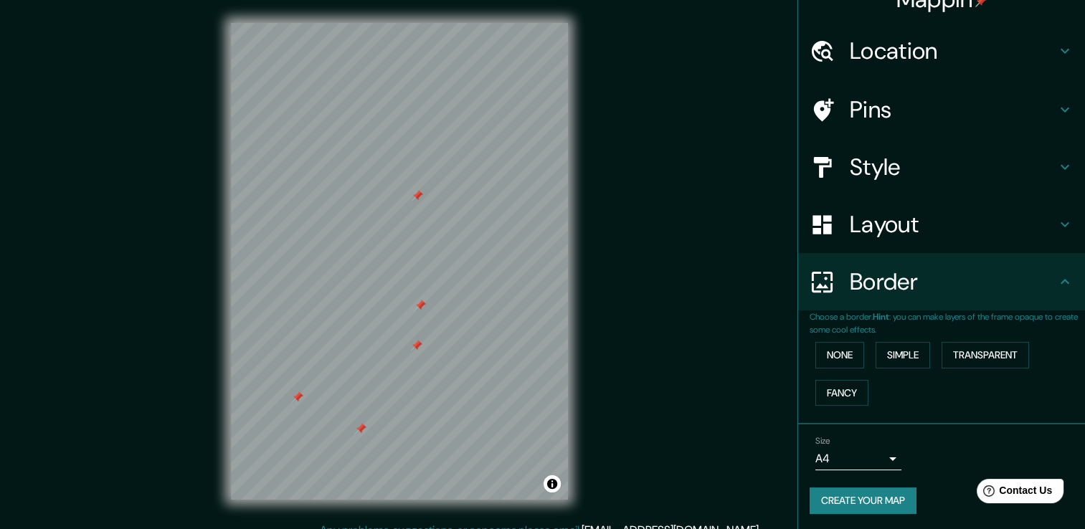
scroll to position [0, 0]
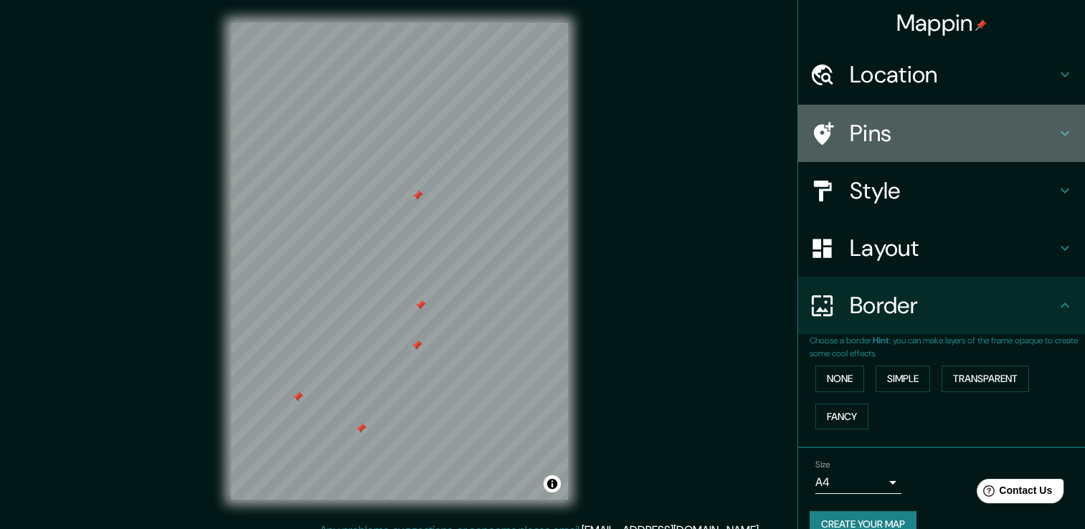
click at [923, 133] on h4 "Pins" at bounding box center [953, 133] width 207 height 29
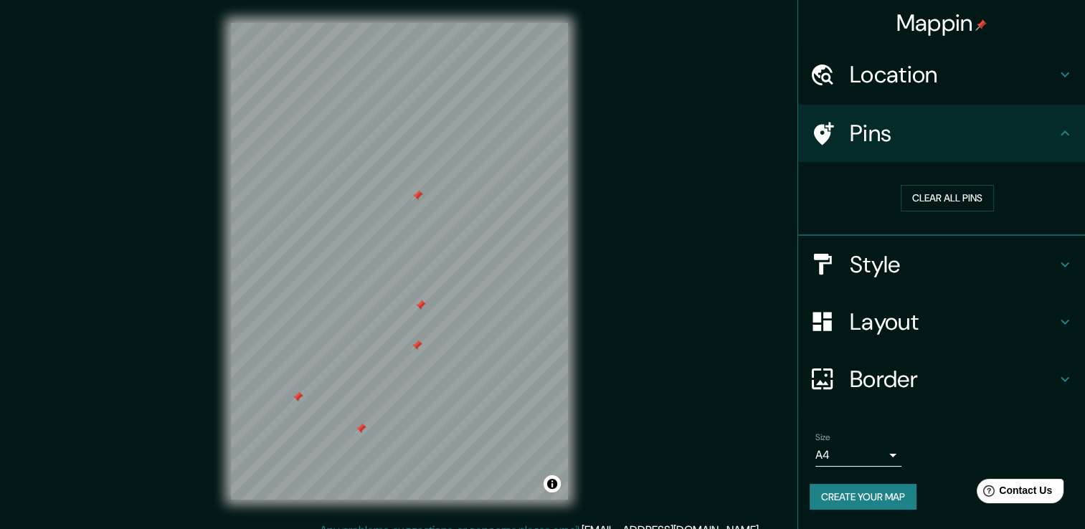
click at [950, 80] on h4 "Location" at bounding box center [953, 74] width 207 height 29
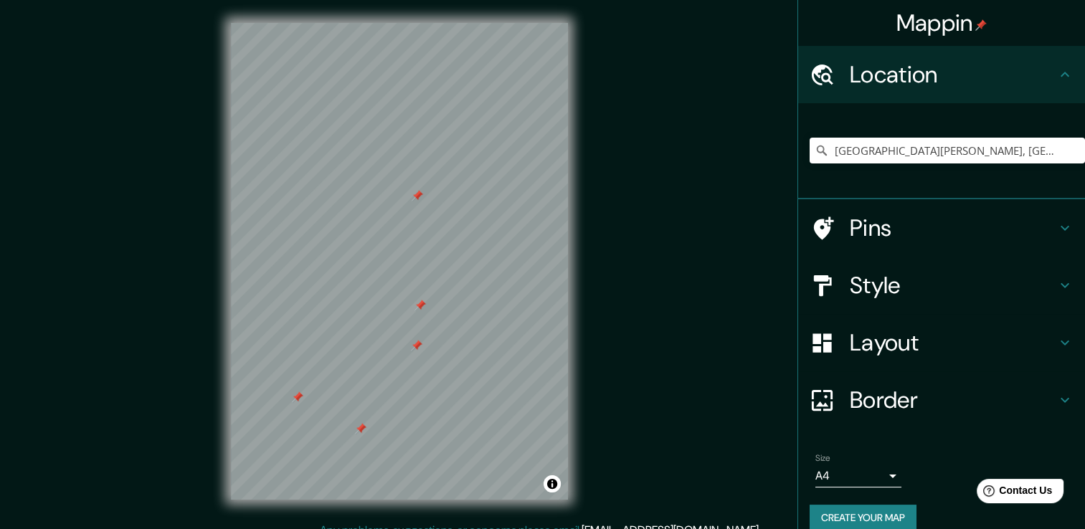
click at [941, 303] on div "Style" at bounding box center [941, 285] width 287 height 57
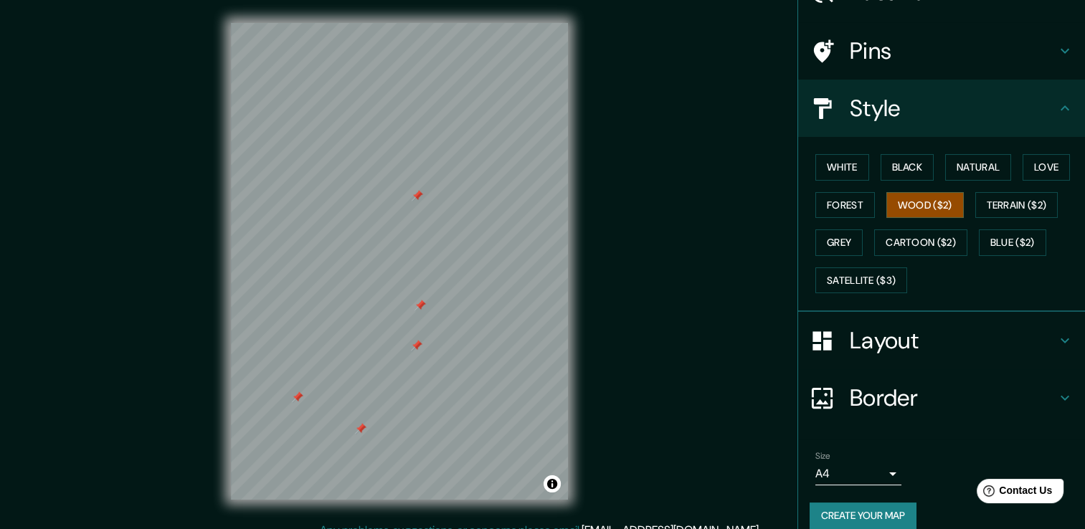
scroll to position [97, 0]
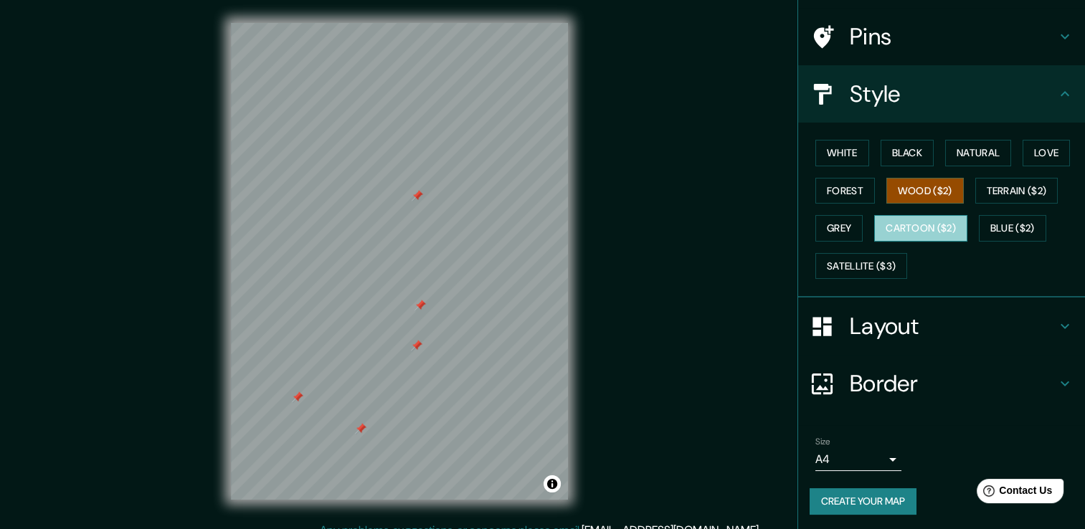
click at [905, 223] on button "Cartoon ($2)" at bounding box center [920, 228] width 93 height 27
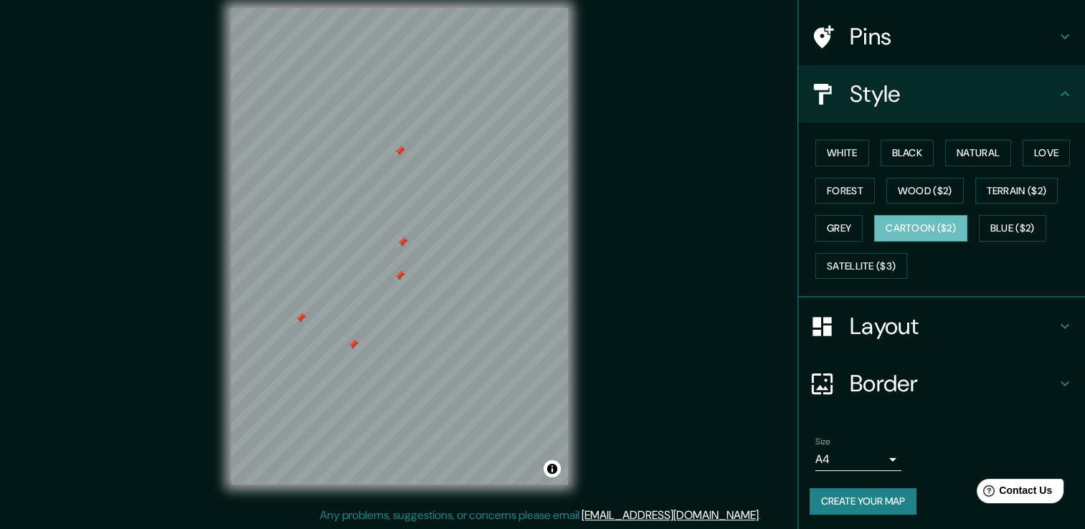
scroll to position [16, 0]
click at [852, 187] on button "Forest" at bounding box center [845, 191] width 60 height 27
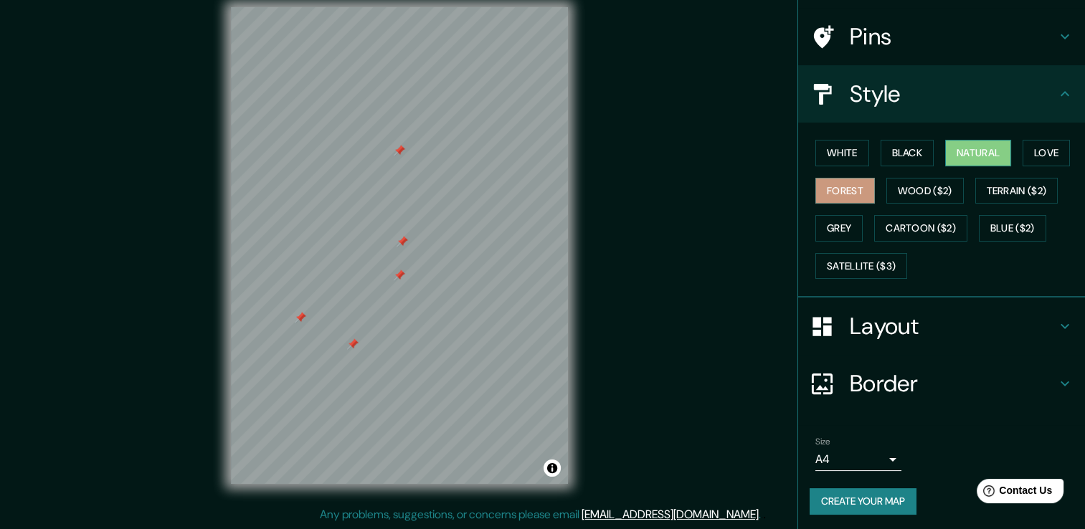
click at [952, 158] on button "Natural" at bounding box center [978, 153] width 66 height 27
click at [849, 224] on button "Grey" at bounding box center [838, 228] width 47 height 27
click at [983, 141] on button "Natural" at bounding box center [978, 153] width 66 height 27
click at [843, 145] on button "White" at bounding box center [842, 153] width 54 height 27
click at [945, 153] on button "Natural" at bounding box center [978, 153] width 66 height 27
